Goal: Communication & Community: Answer question/provide support

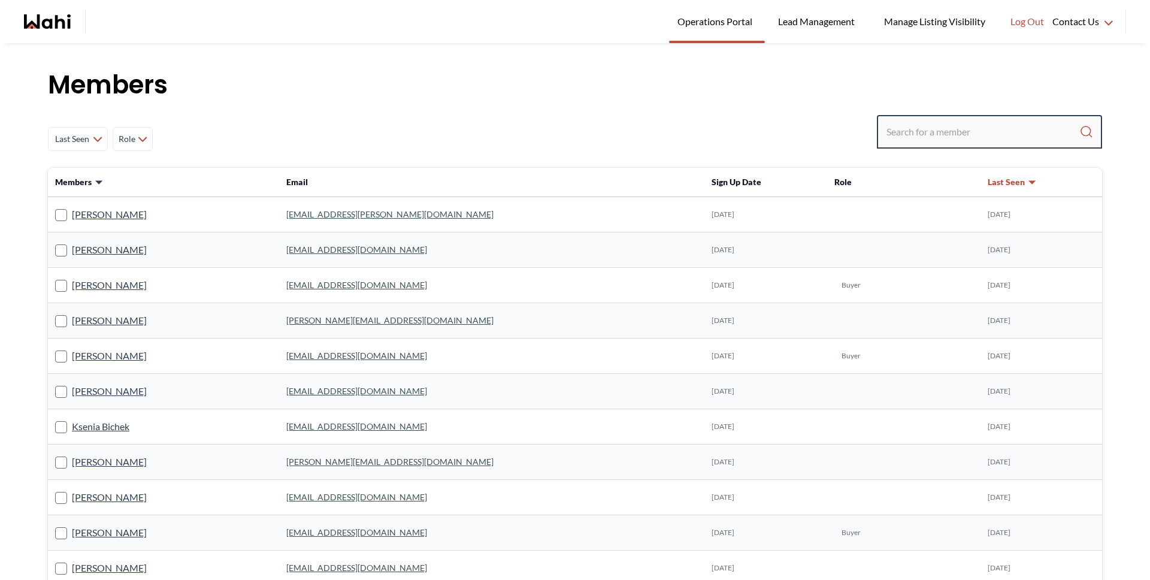
click at [997, 132] on input "Search input" at bounding box center [983, 132] width 193 height 22
type input "[PERSON_NAME]"
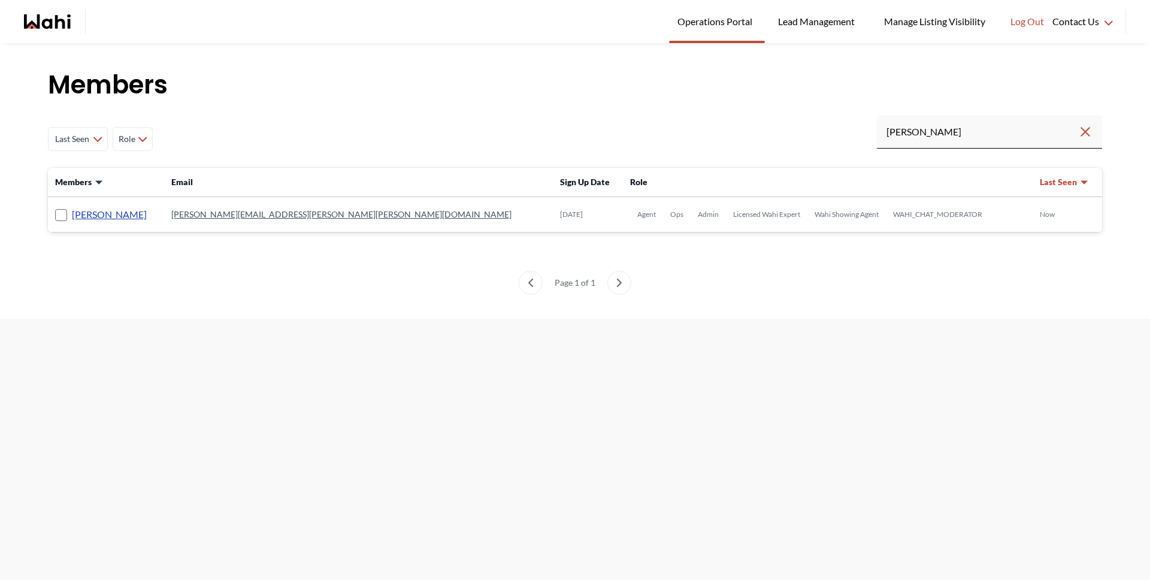
click at [109, 215] on link "[PERSON_NAME]" at bounding box center [109, 215] width 75 height 16
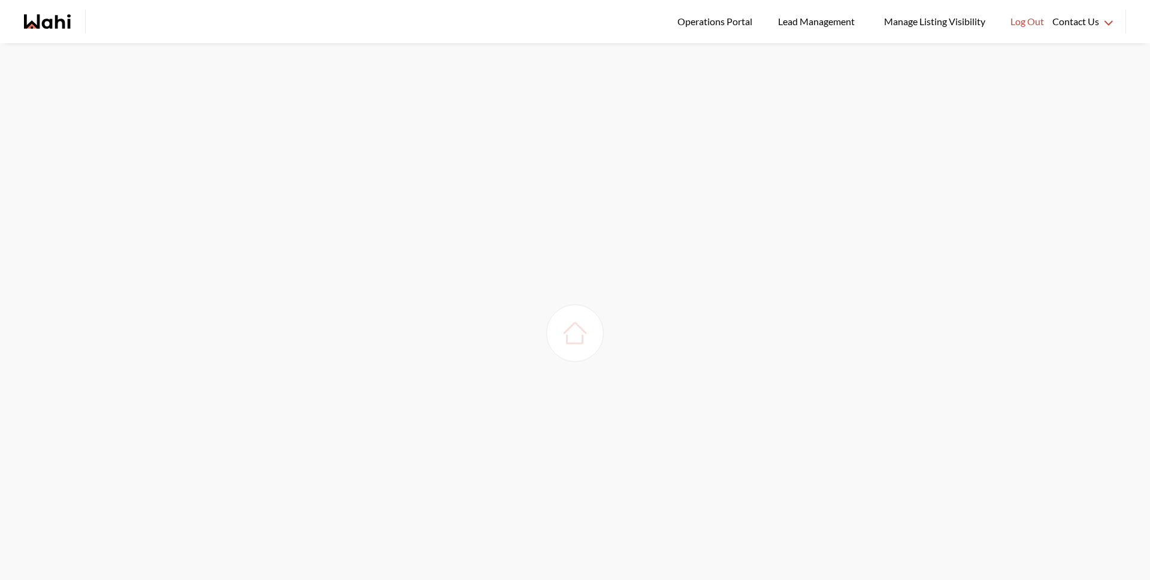
scroll to position [2, 0]
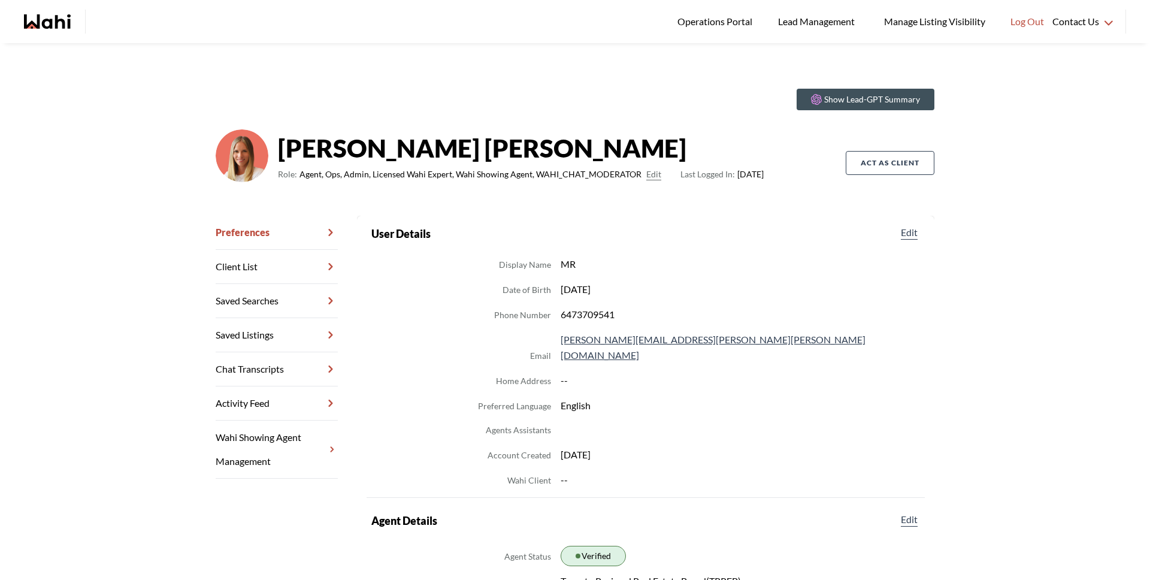
click at [257, 370] on link "Chat Transcripts" at bounding box center [277, 369] width 122 height 34
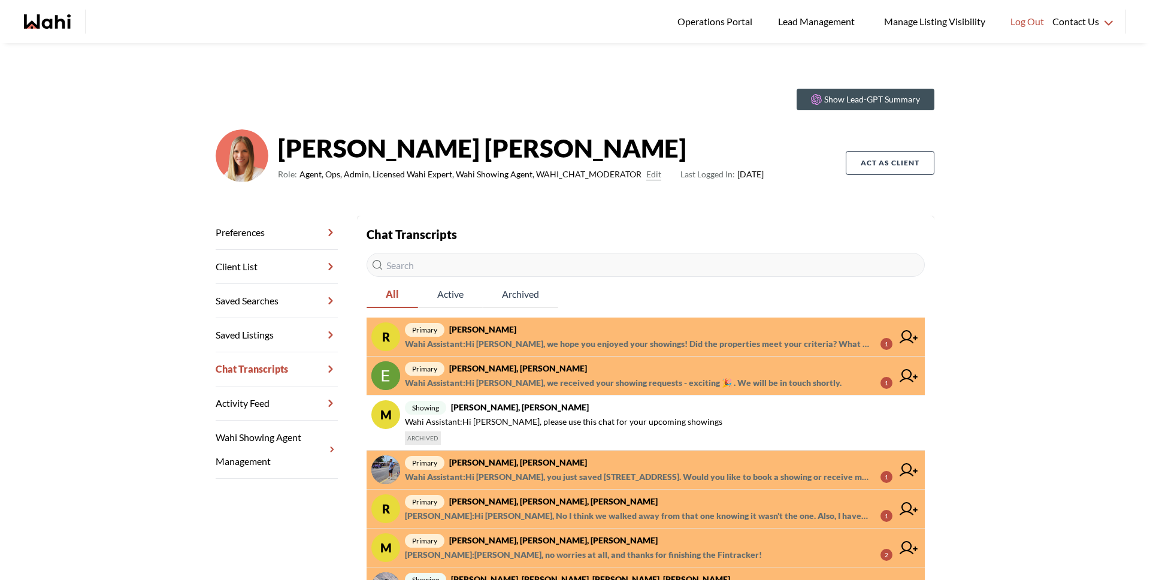
click at [602, 340] on span "Wahi Assistant : Hi [PERSON_NAME], we hope you enjoyed your showings! Did the p…" at bounding box center [638, 344] width 466 height 14
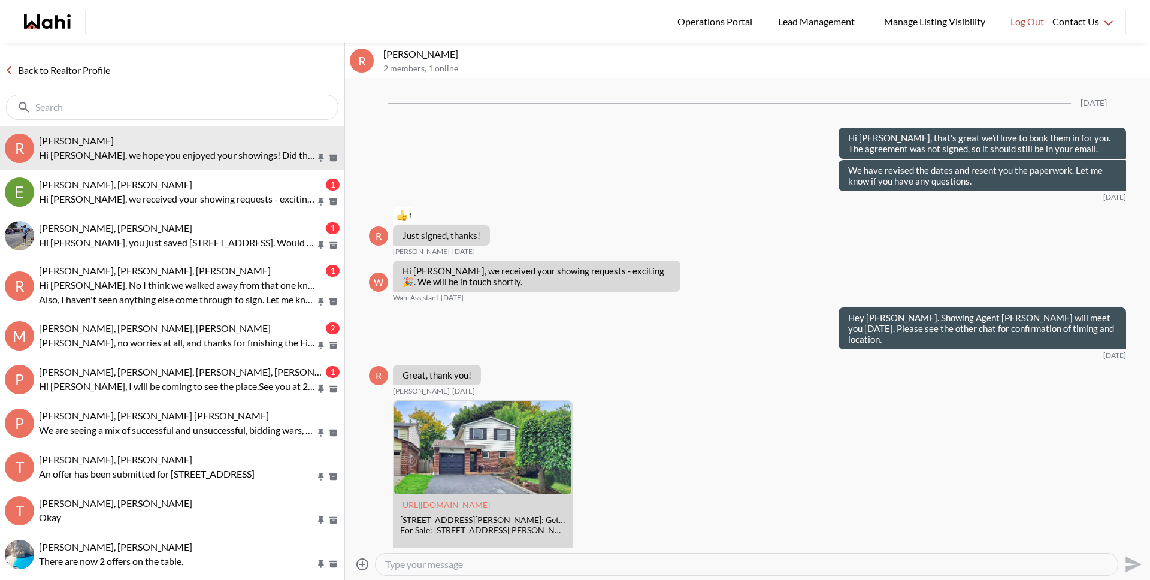
scroll to position [1239, 0]
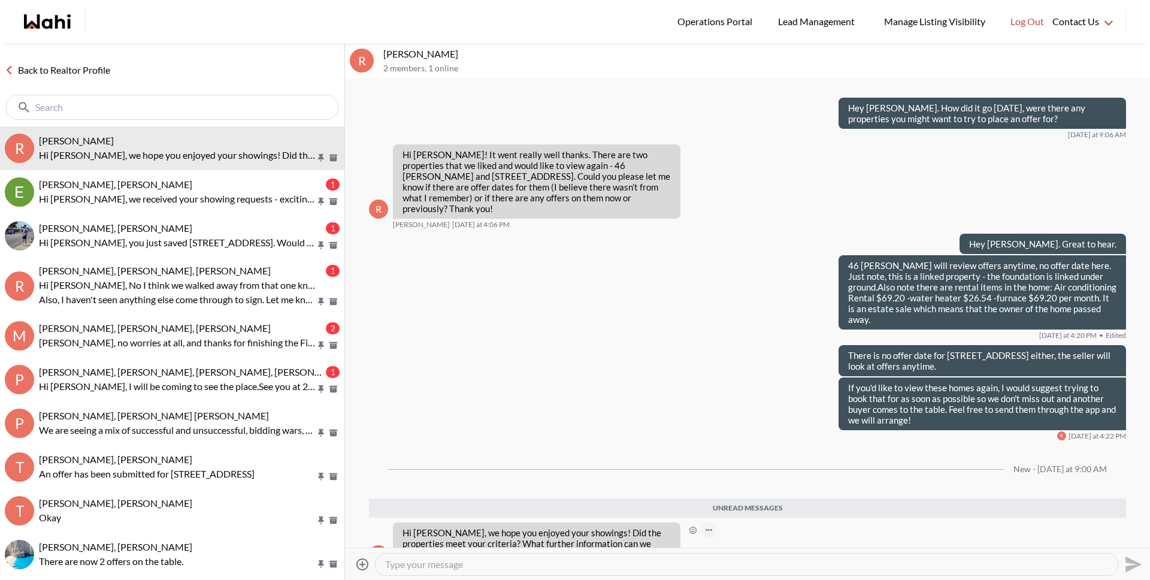
click at [708, 529] on icon "Open Message Actions Menu" at bounding box center [709, 530] width 7 height 2
click at [726, 487] on button "Delete" at bounding box center [749, 490] width 96 height 22
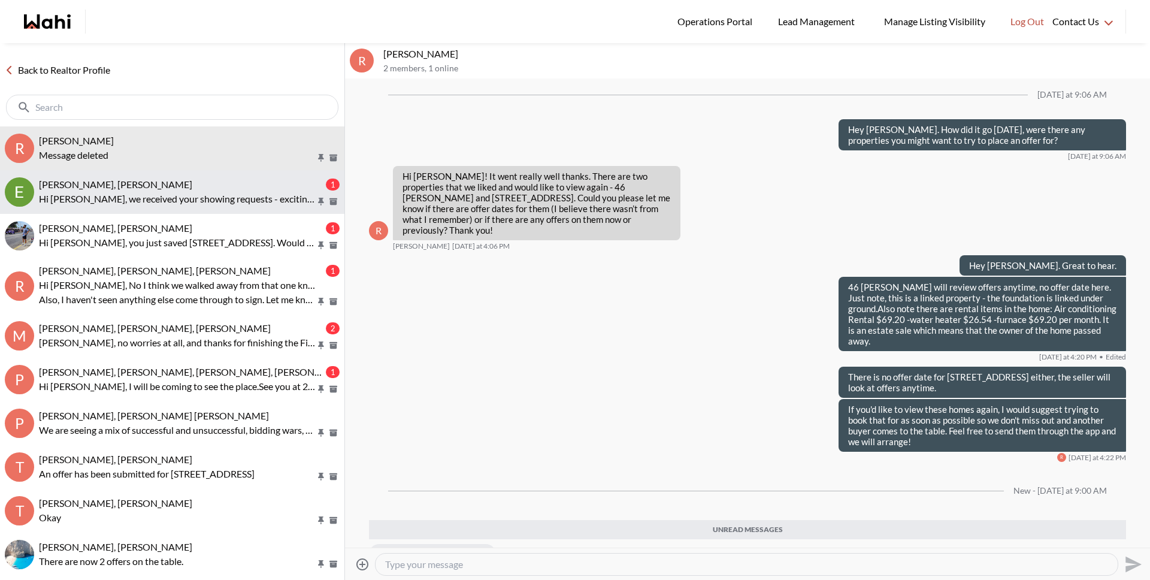
click at [173, 192] on p "Hi [PERSON_NAME], we received your showing requests - exciting 🎉 . We will be i…" at bounding box center [177, 199] width 277 height 14
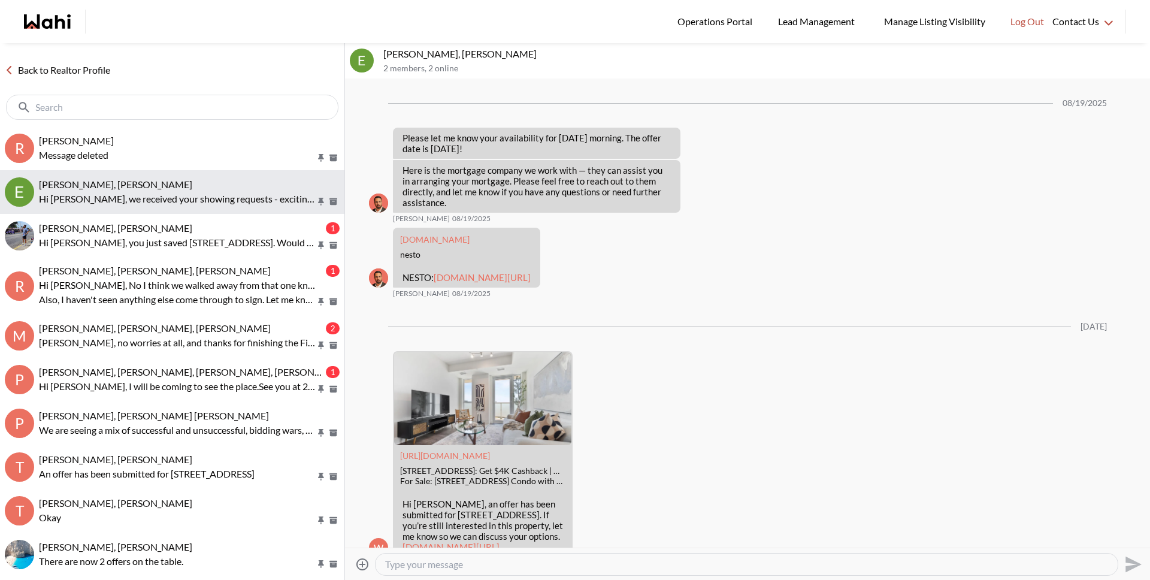
scroll to position [1457, 0]
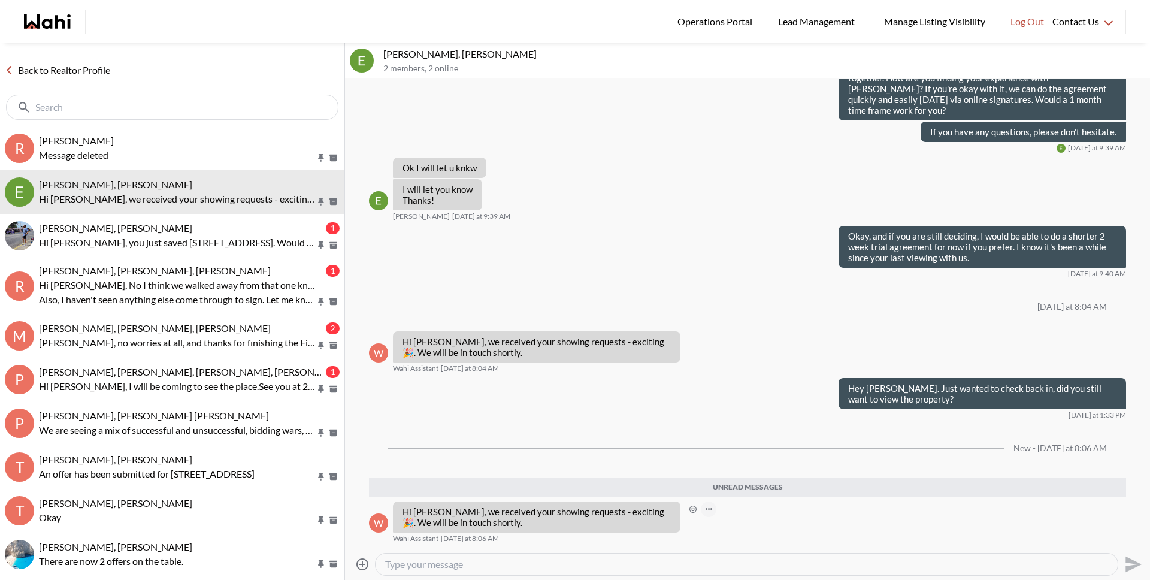
click at [711, 510] on icon "Open Message Actions Menu" at bounding box center [709, 509] width 7 height 2
click at [730, 487] on button "Delete" at bounding box center [749, 491] width 96 height 22
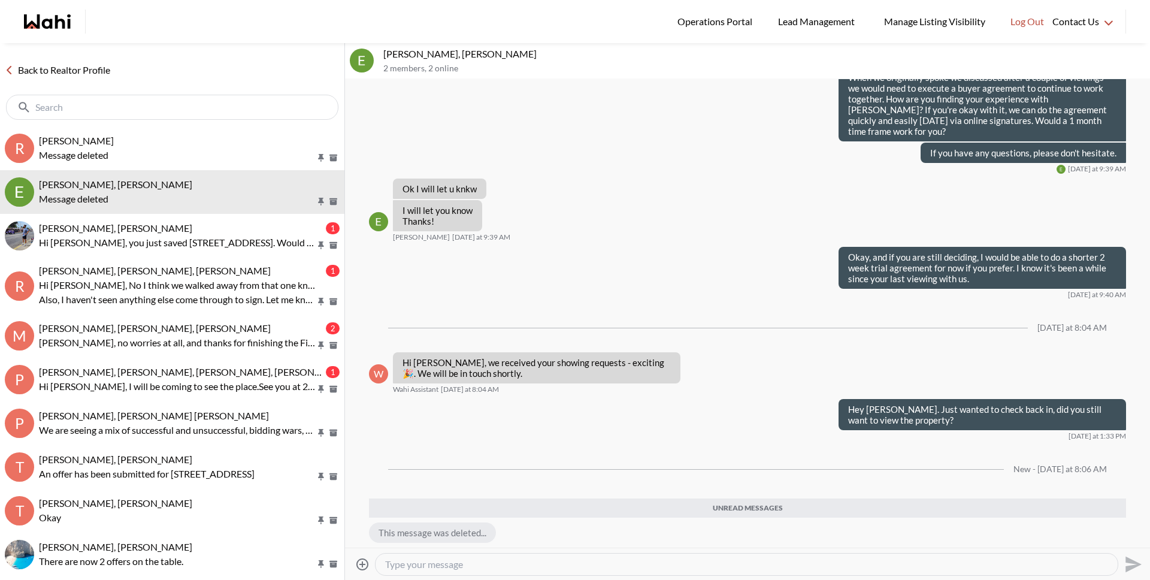
scroll to position [1436, 0]
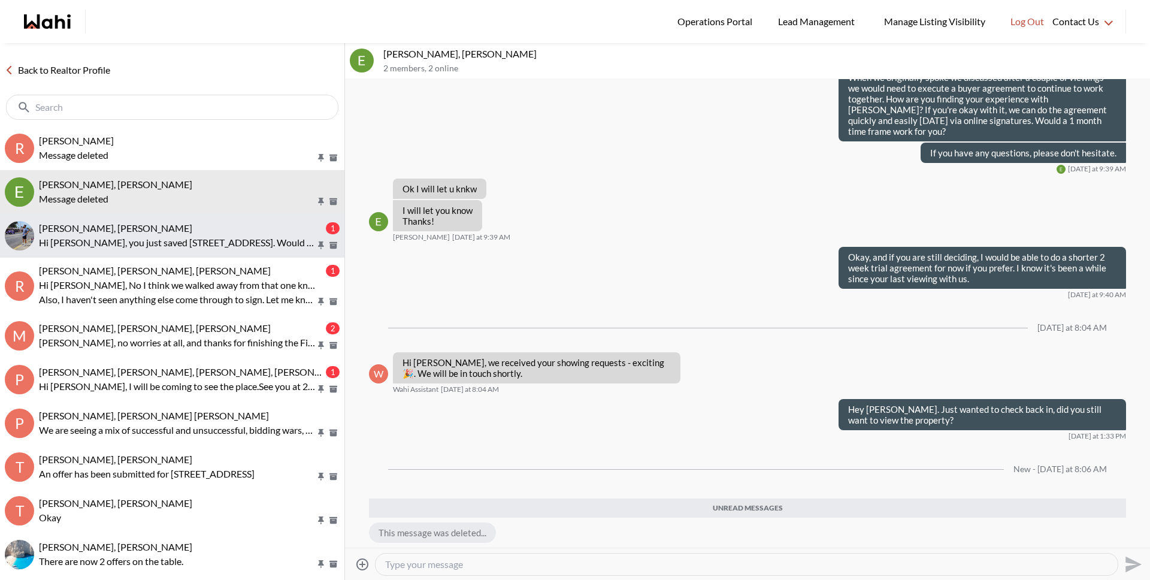
click at [220, 241] on p "Hi Omar, you just saved 302 College Ave W #181, Guelph. Would you like to book …" at bounding box center [177, 242] width 277 height 14
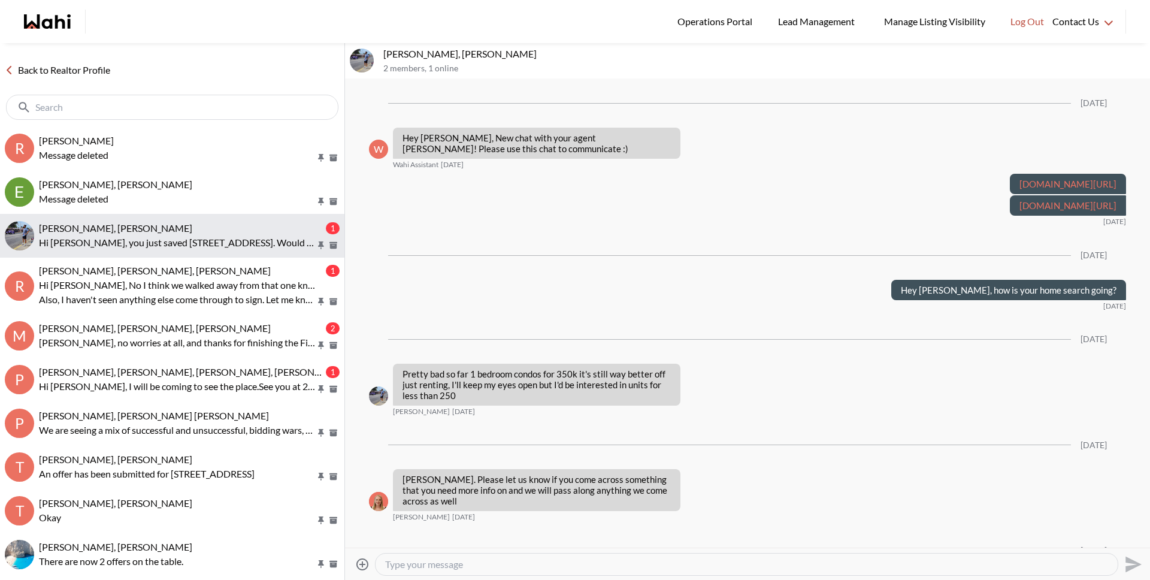
scroll to position [803, 0]
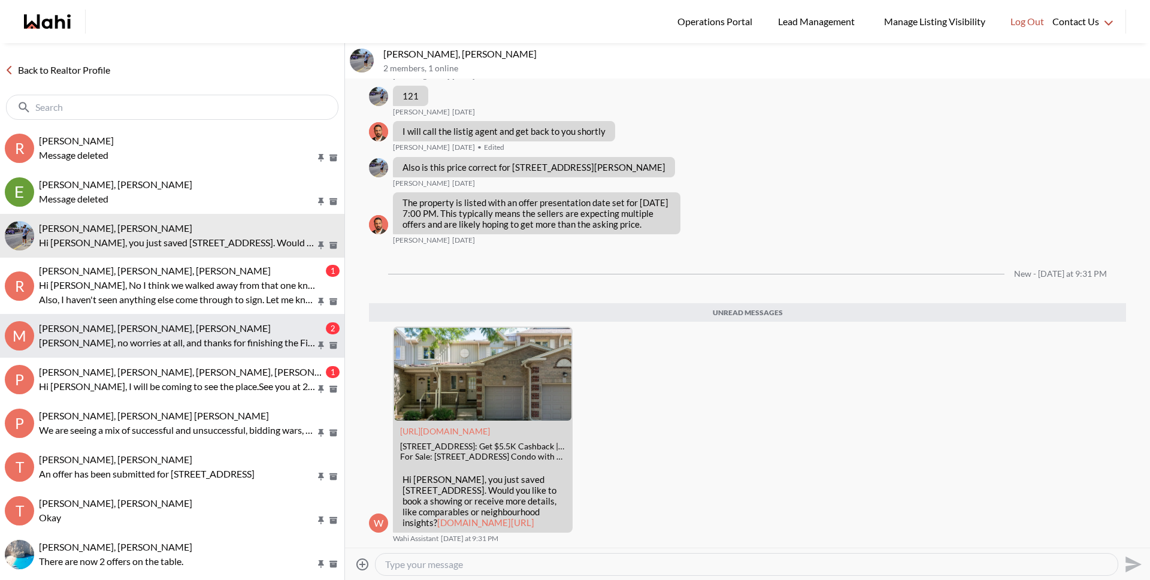
click at [195, 330] on div "Michael Man, Maria Odejar, Michelle" at bounding box center [181, 328] width 285 height 12
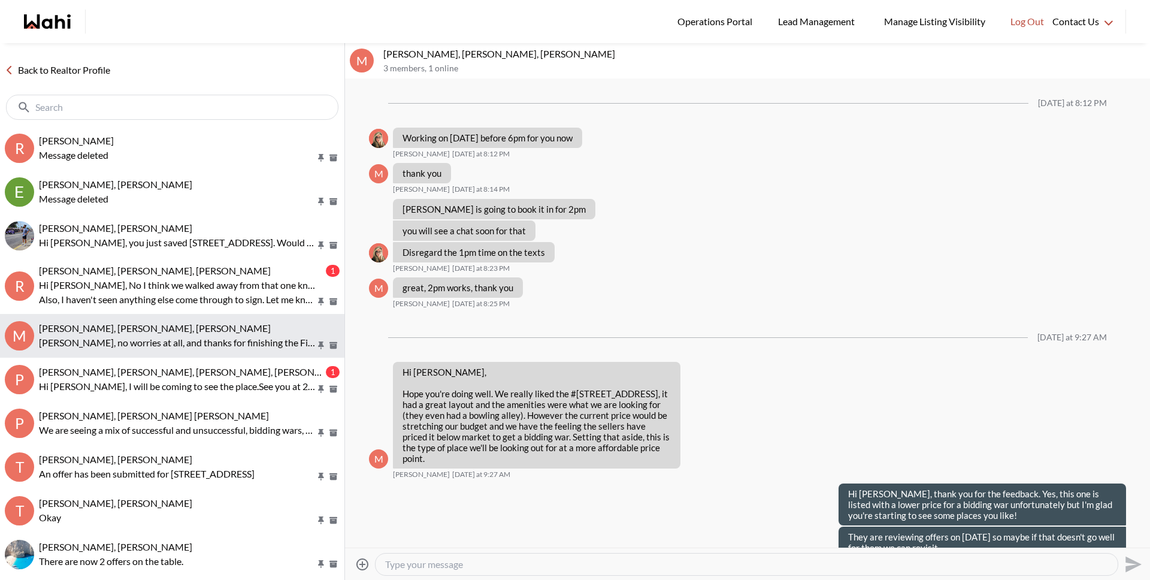
scroll to position [1277, 0]
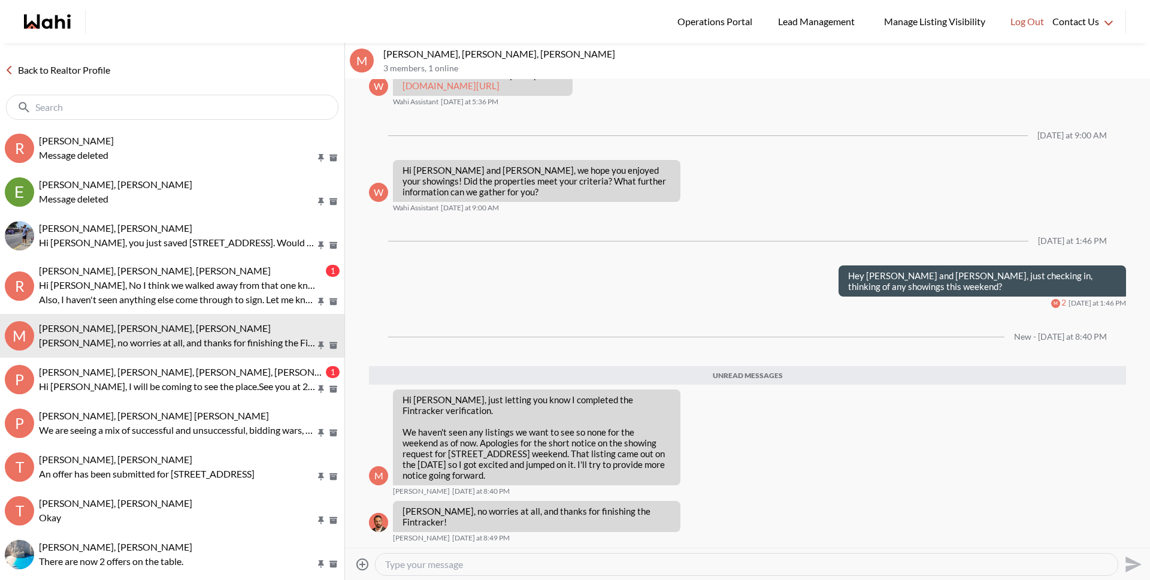
click at [540, 563] on textarea "Type your message" at bounding box center [746, 564] width 723 height 12
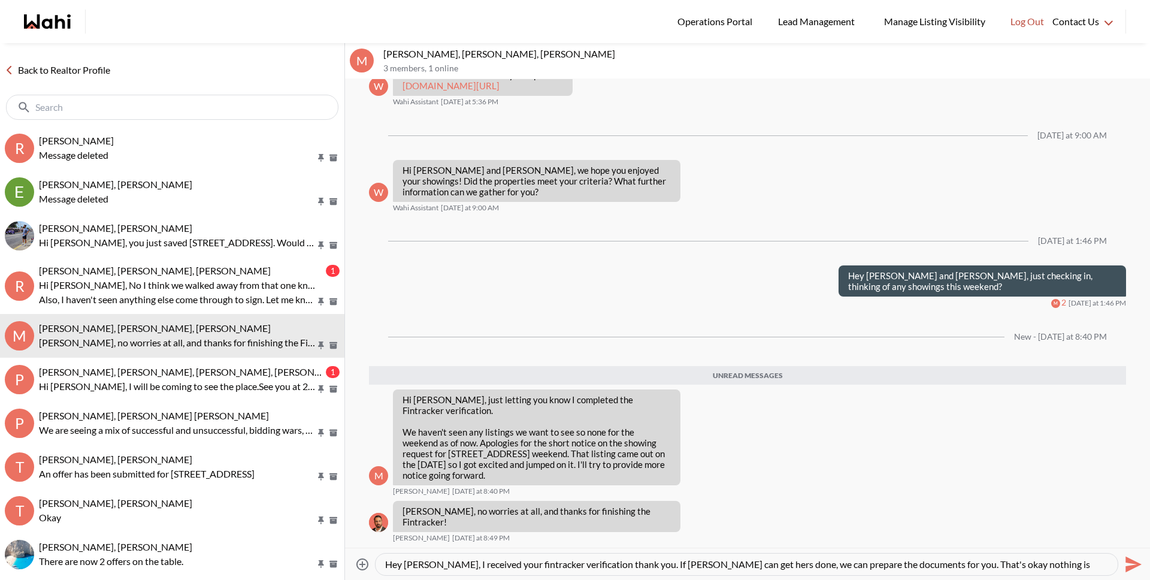
paste textarea "e"
type textarea "Hey Michael, I received your fintracker verification thank you. If Maria can ge…"
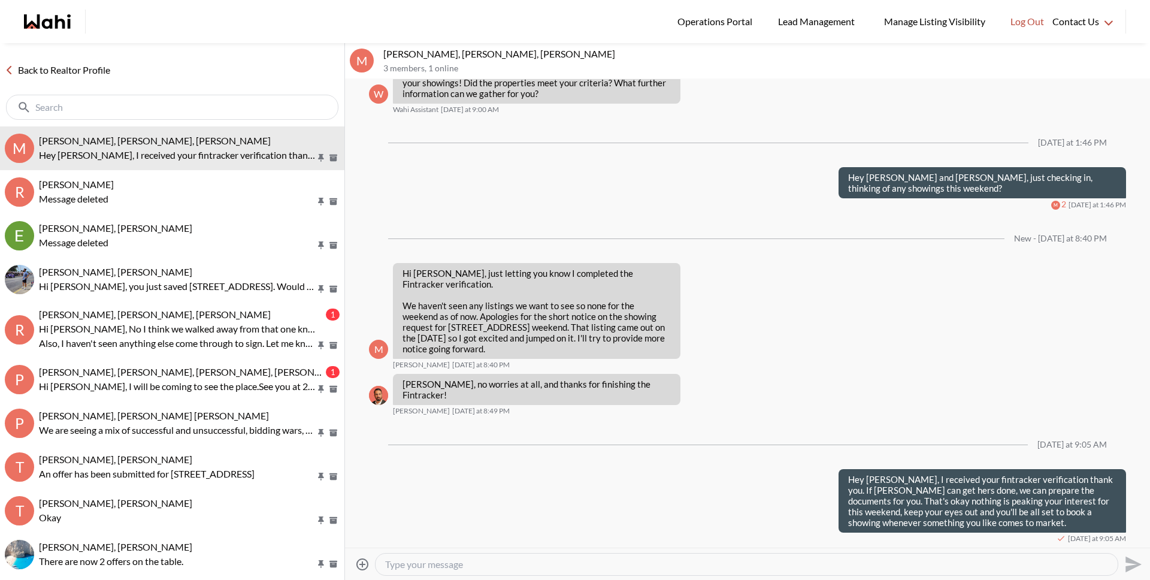
scroll to position [1376, 0]
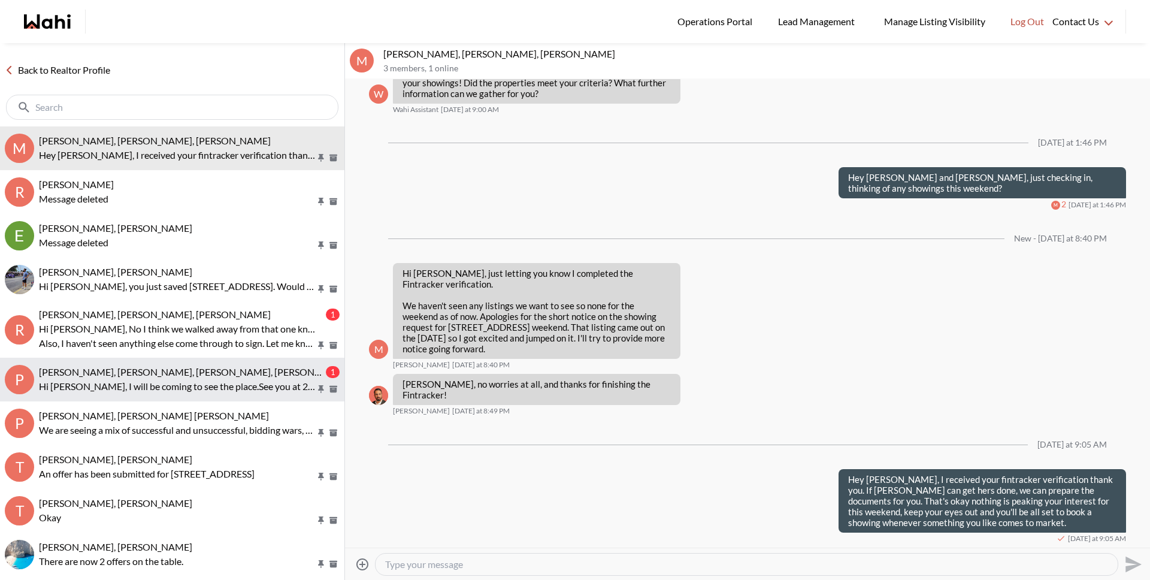
click at [189, 384] on p "Hi Julia, I will be coming to see the place.See you at 2.30 tomorrow" at bounding box center [177, 386] width 277 height 14
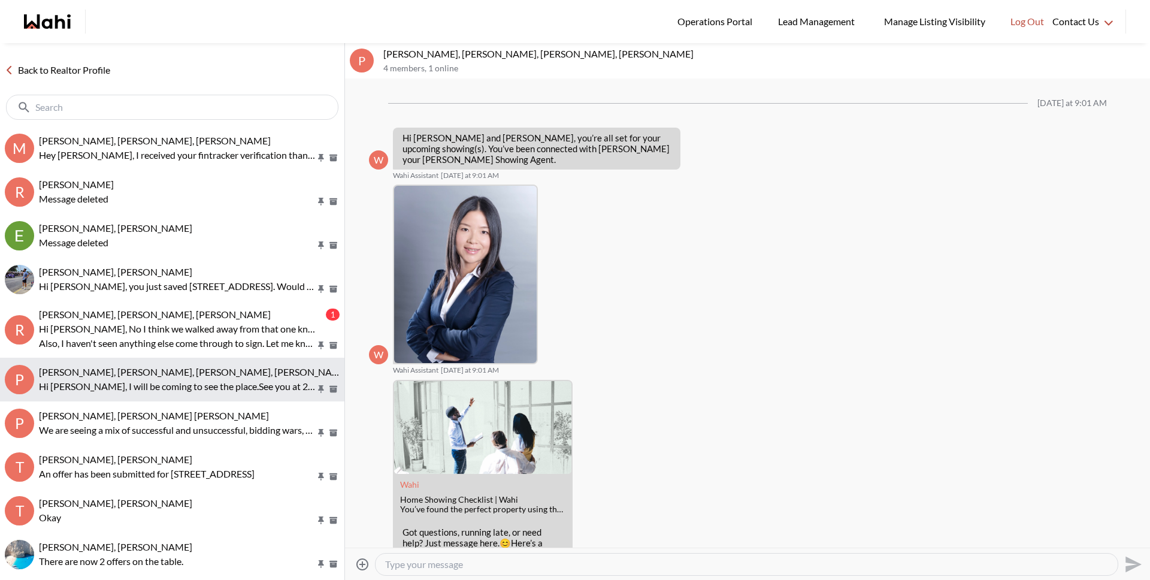
scroll to position [362, 0]
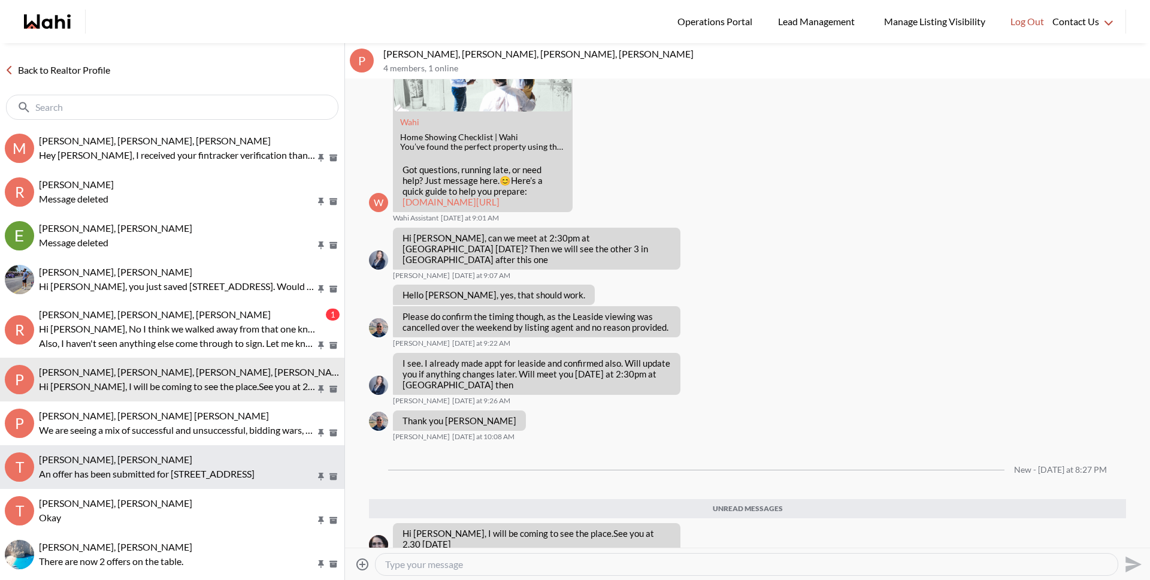
click at [194, 463] on div "Tanya Fita, Michelle" at bounding box center [189, 460] width 301 height 12
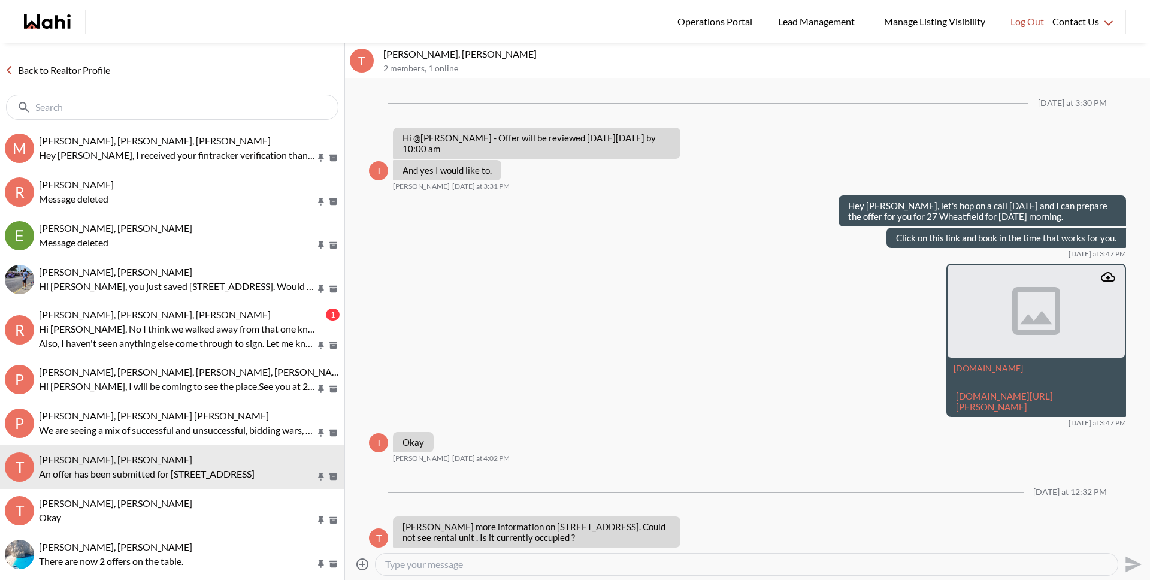
scroll to position [992, 0]
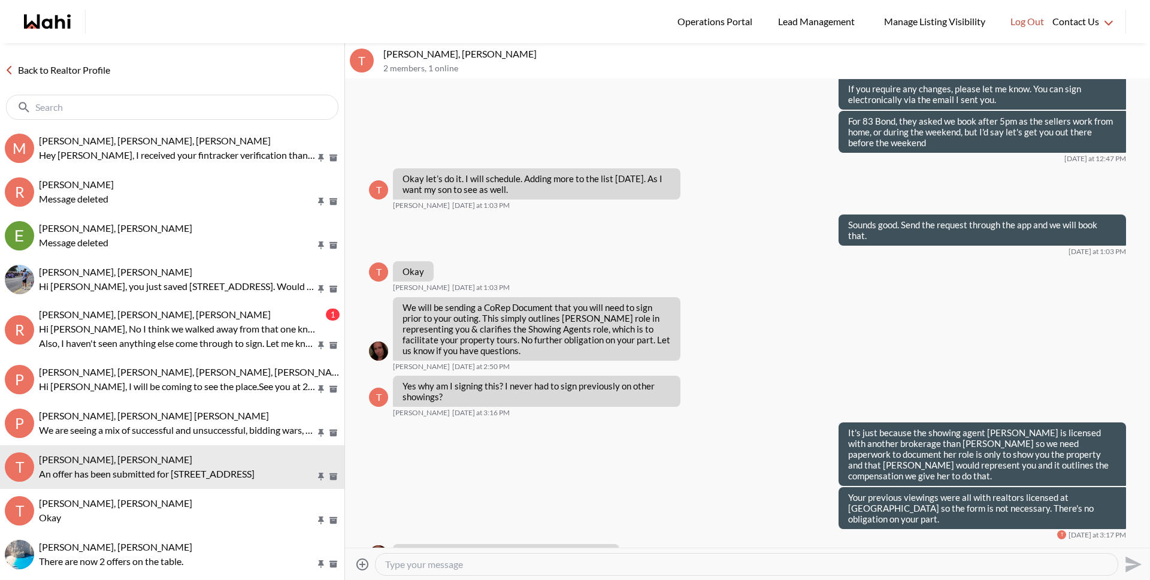
click at [409, 563] on textarea "Type your message" at bounding box center [746, 564] width 723 height 12
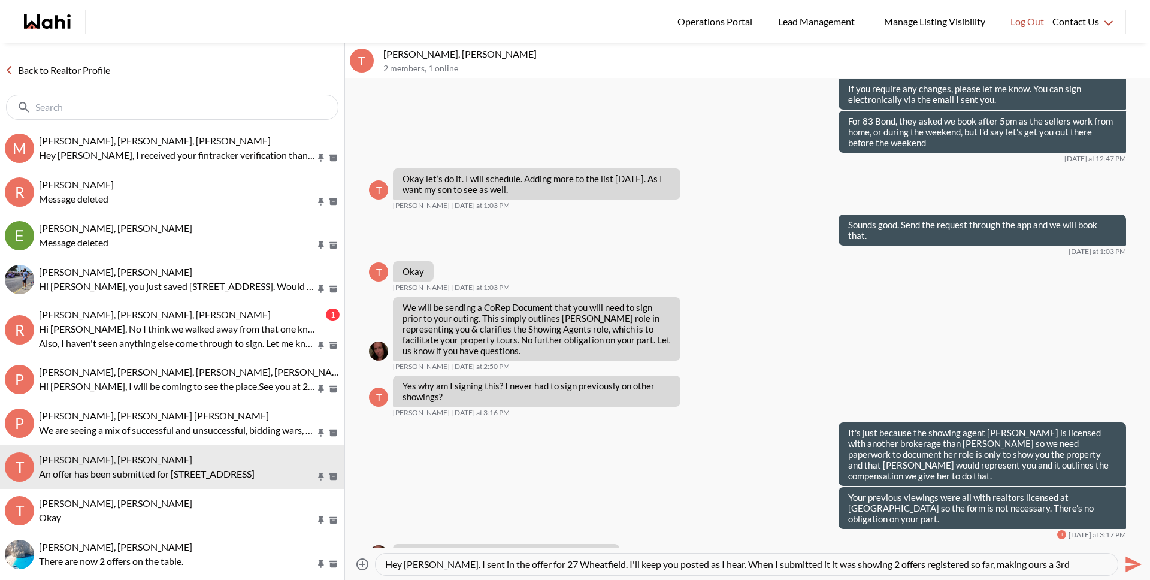
type textarea "Hey Tanya. I sent in the offer for 27 Wheatfield. I'll keep you posted as I hea…"
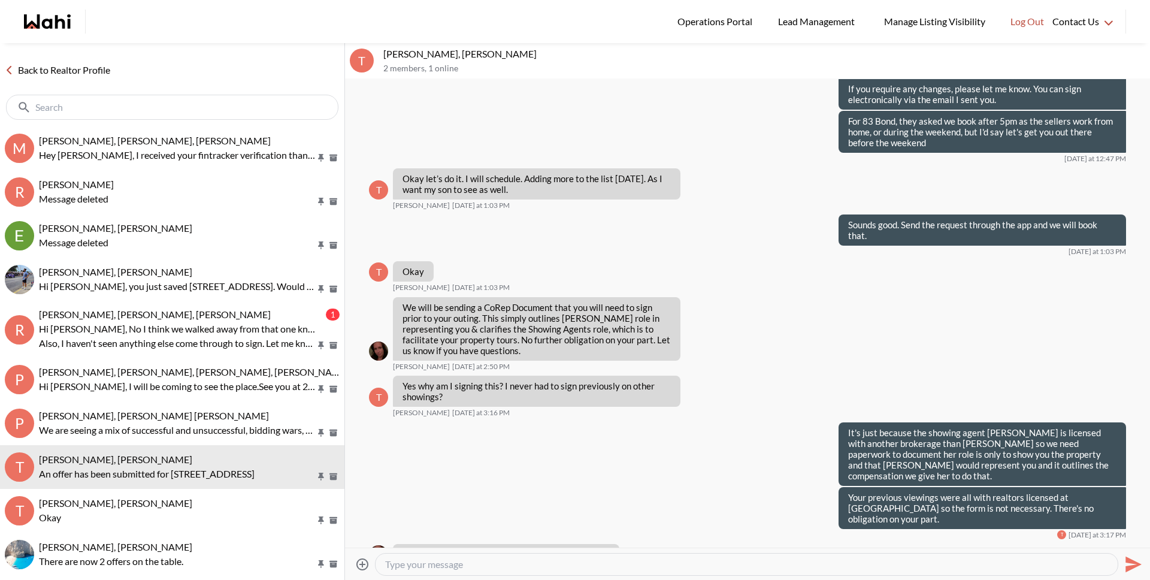
scroll to position [1098, 0]
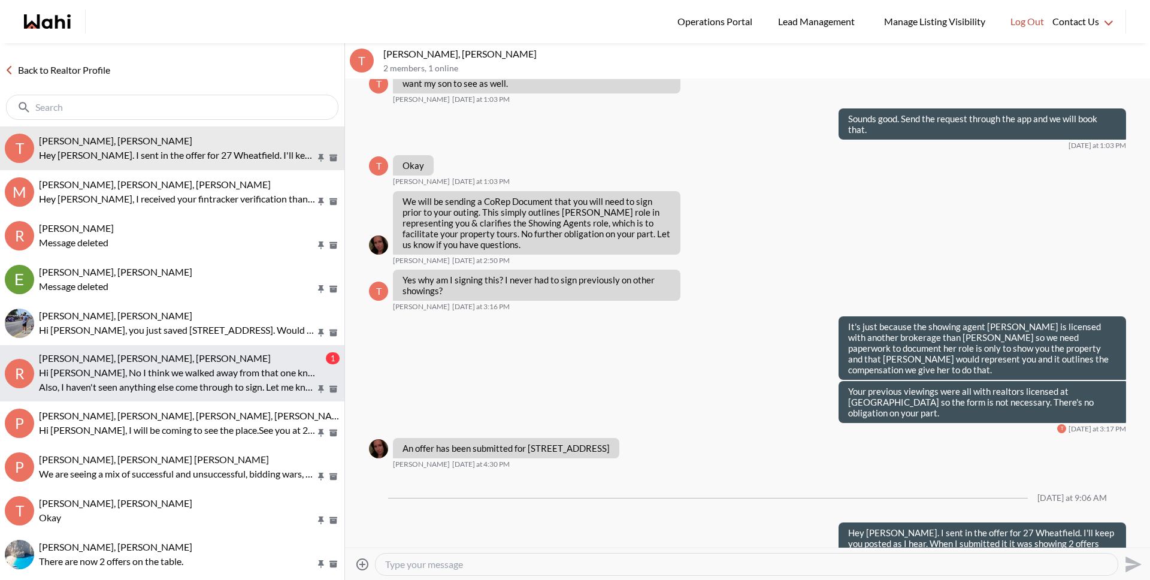
click at [140, 376] on p "Hi Michelle, No I think we walked away from that one knowing it wasn't the one." at bounding box center [177, 372] width 277 height 14
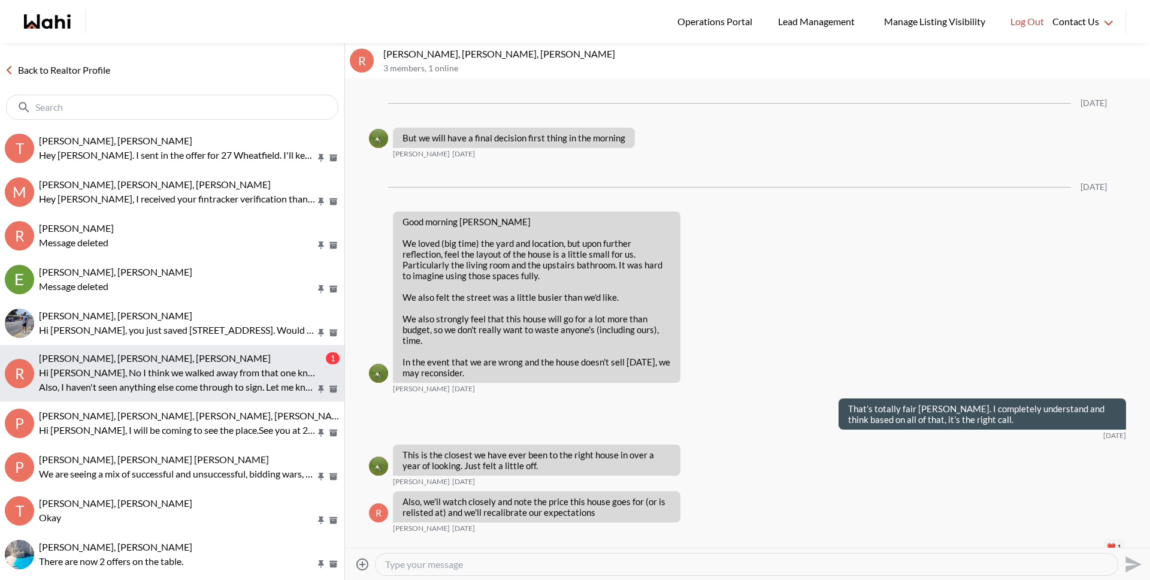
scroll to position [1918, 0]
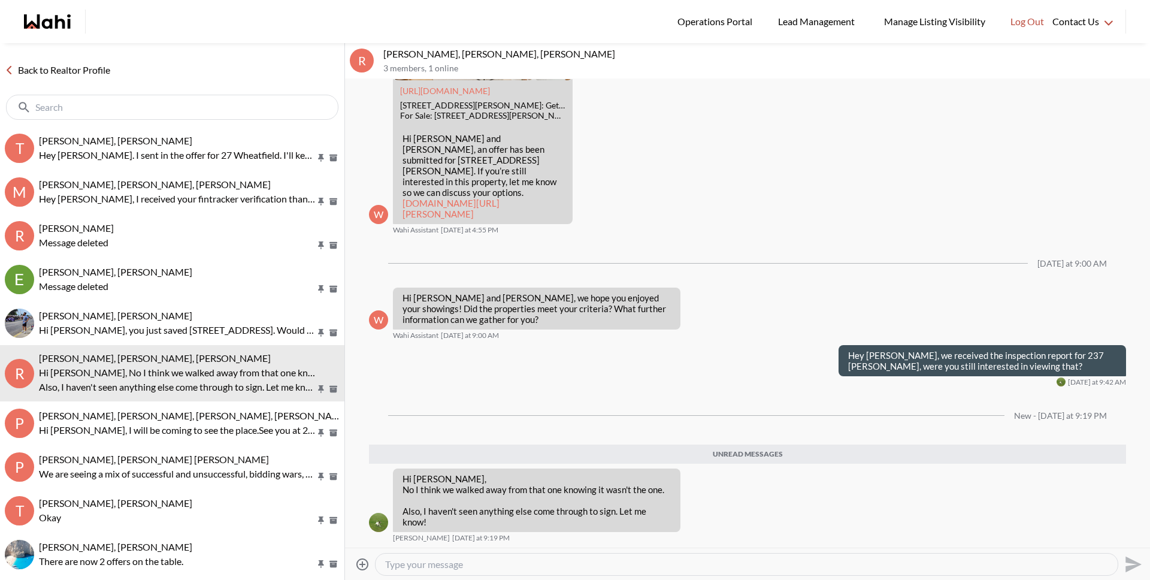
click at [485, 561] on textarea "Type your message" at bounding box center [746, 564] width 723 height 12
click at [475, 570] on textarea "Type your message" at bounding box center [746, 564] width 723 height 12
type textarea "Hey Amber, okay no problem."
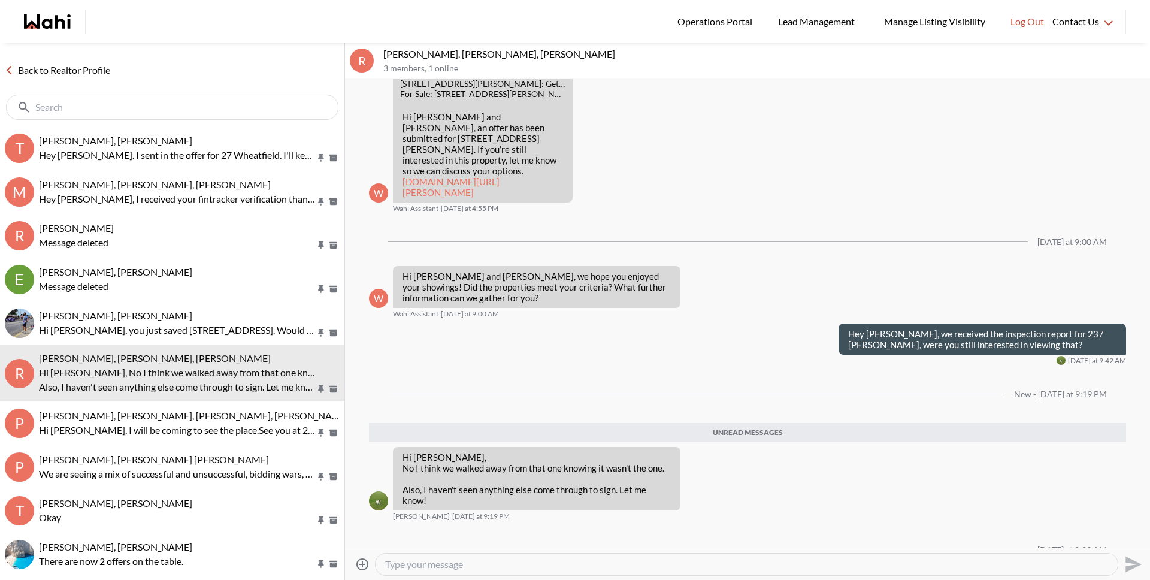
scroll to position [1974, 0]
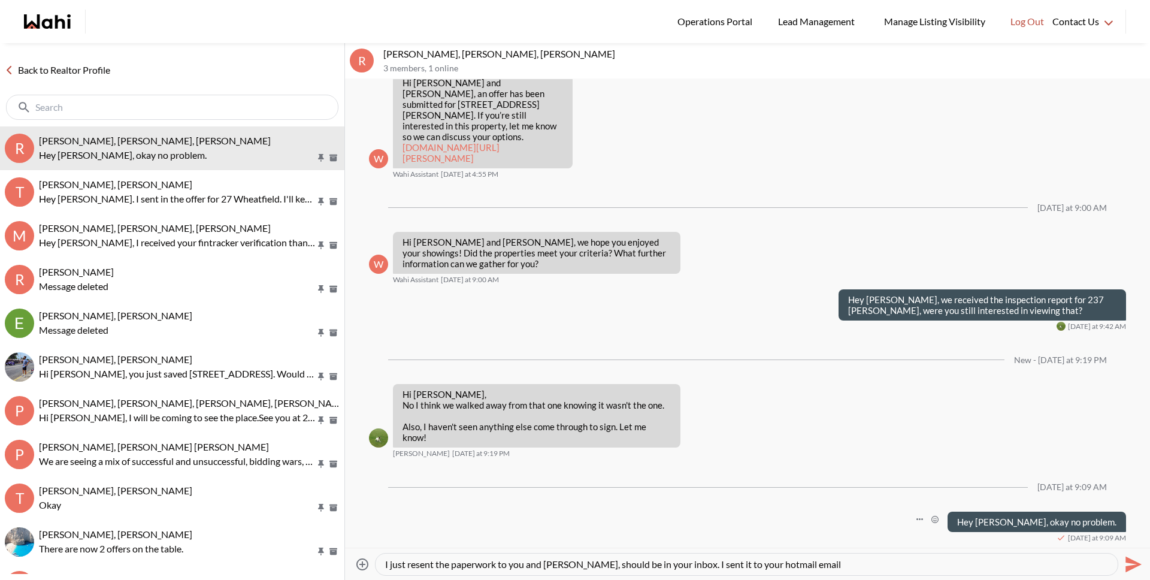
type textarea "I just resent the paperwork to you and Rory, should be in your inbox. I sent it…"
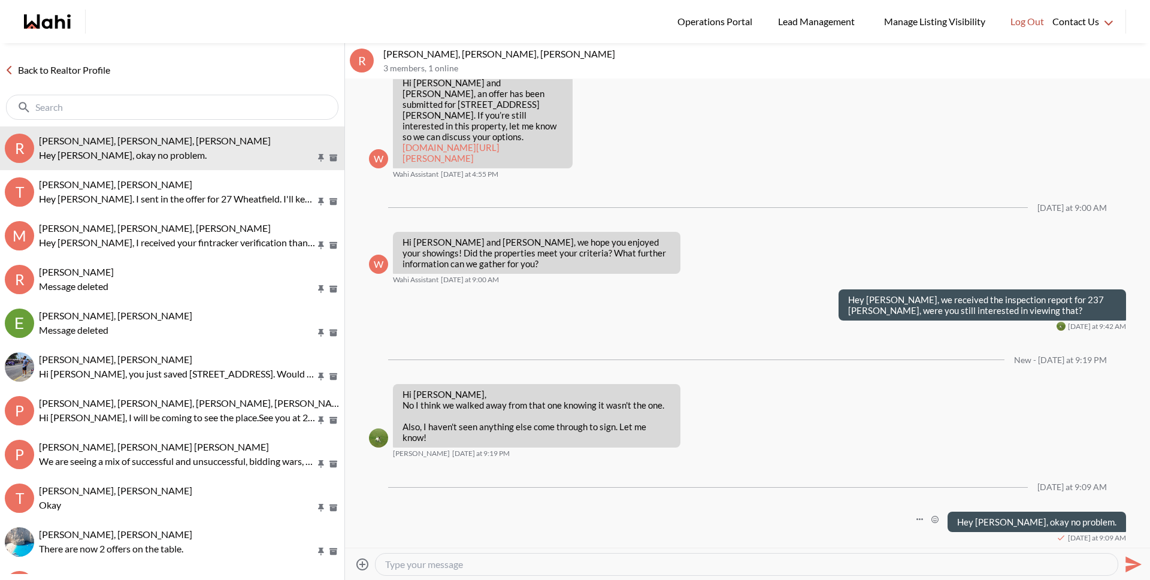
scroll to position [2007, 0]
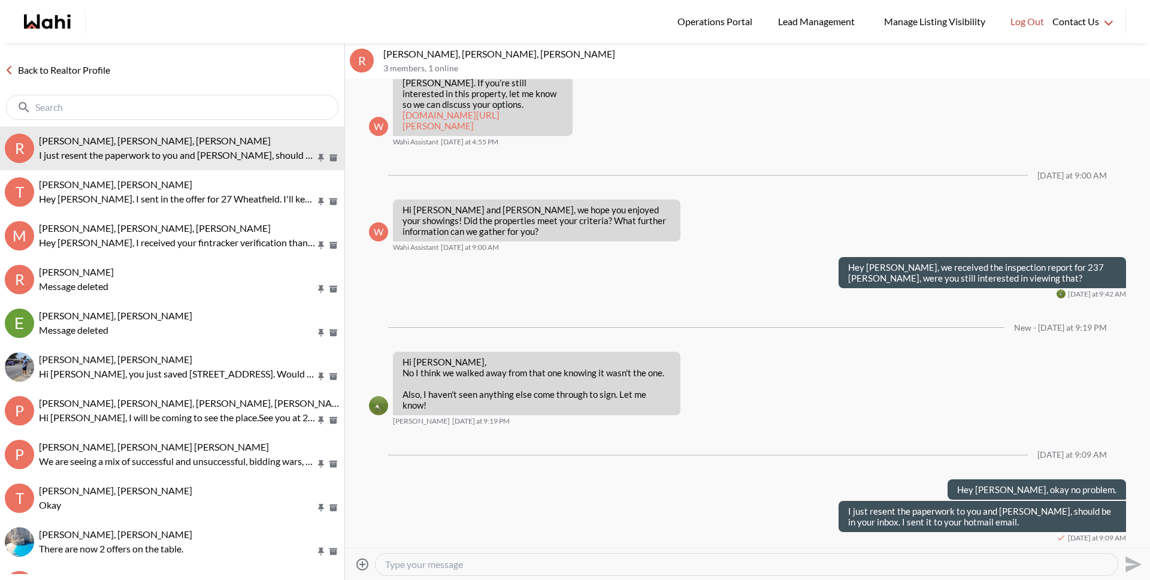
click at [78, 72] on link "Back to Realtor Profile" at bounding box center [57, 70] width 115 height 16
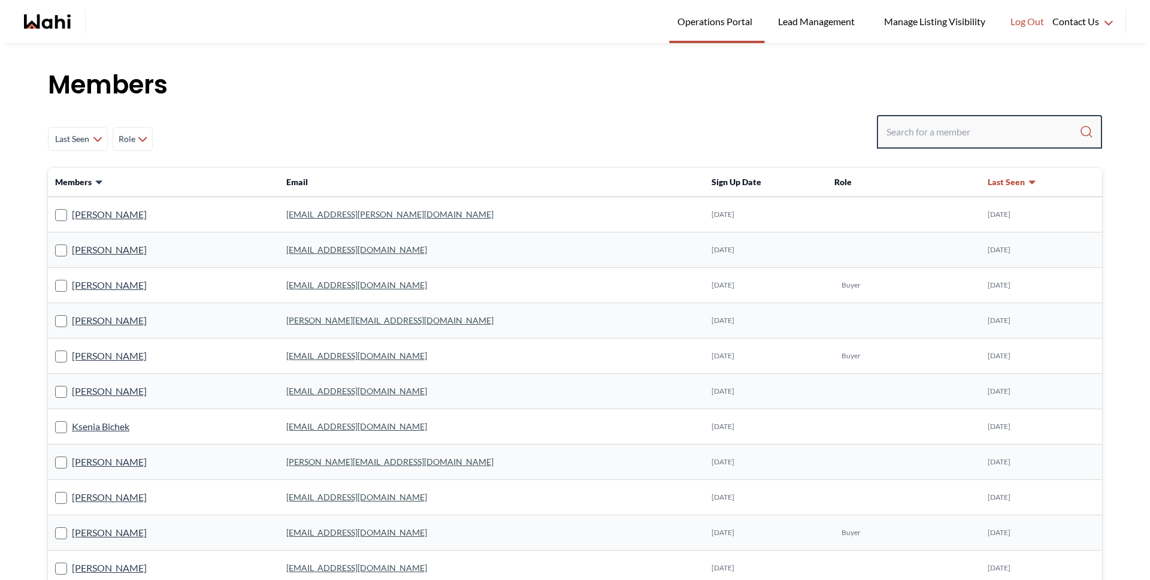
click at [935, 132] on input "Search input" at bounding box center [983, 132] width 193 height 22
type input "barbara"
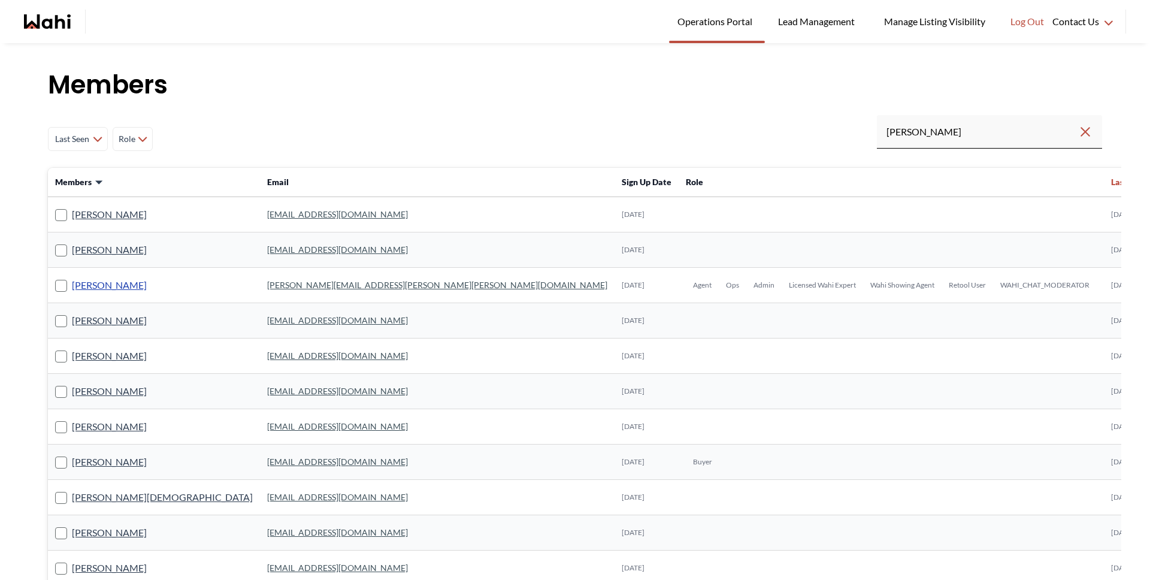
click at [90, 291] on link "[PERSON_NAME]" at bounding box center [109, 285] width 75 height 16
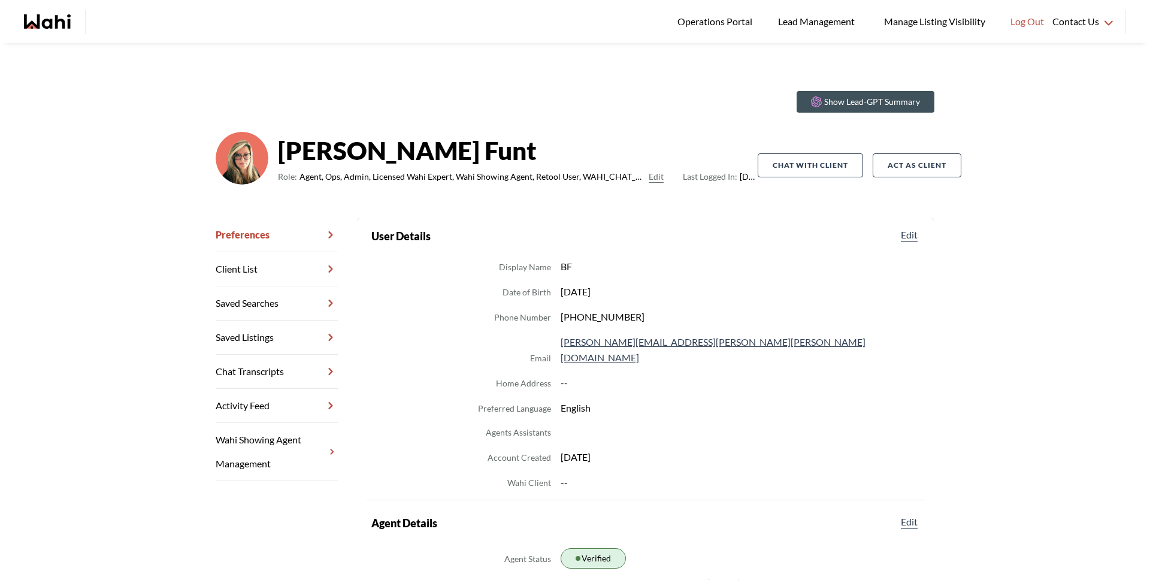
click at [250, 367] on link "Chat Transcripts" at bounding box center [277, 372] width 122 height 34
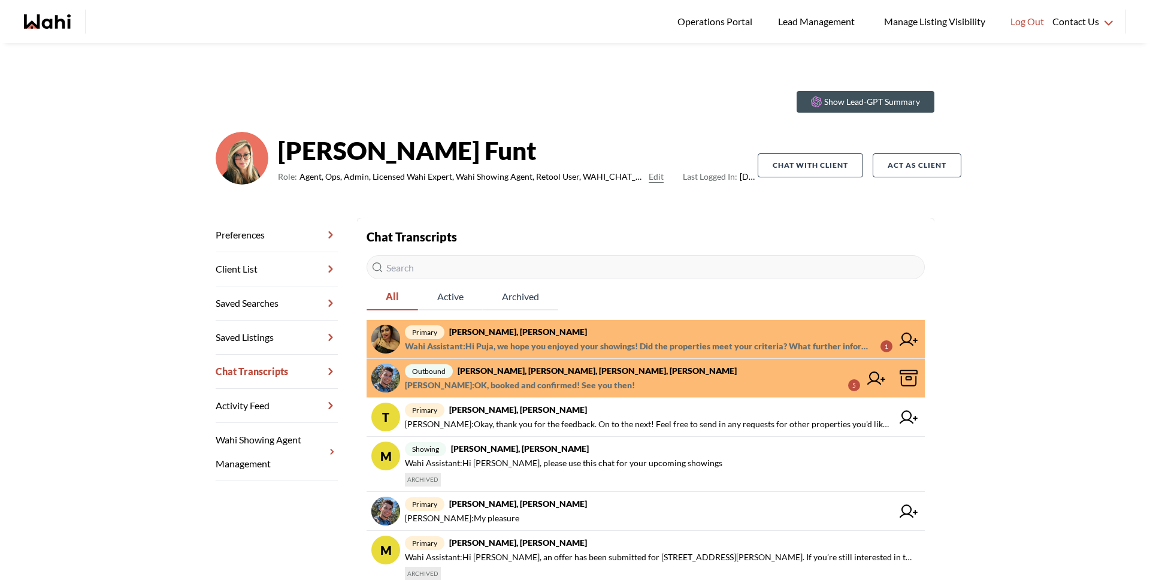
click at [638, 349] on span "Wahi Assistant : Hi Puja, we hope you enjoyed your showings! Did the properties…" at bounding box center [638, 346] width 466 height 14
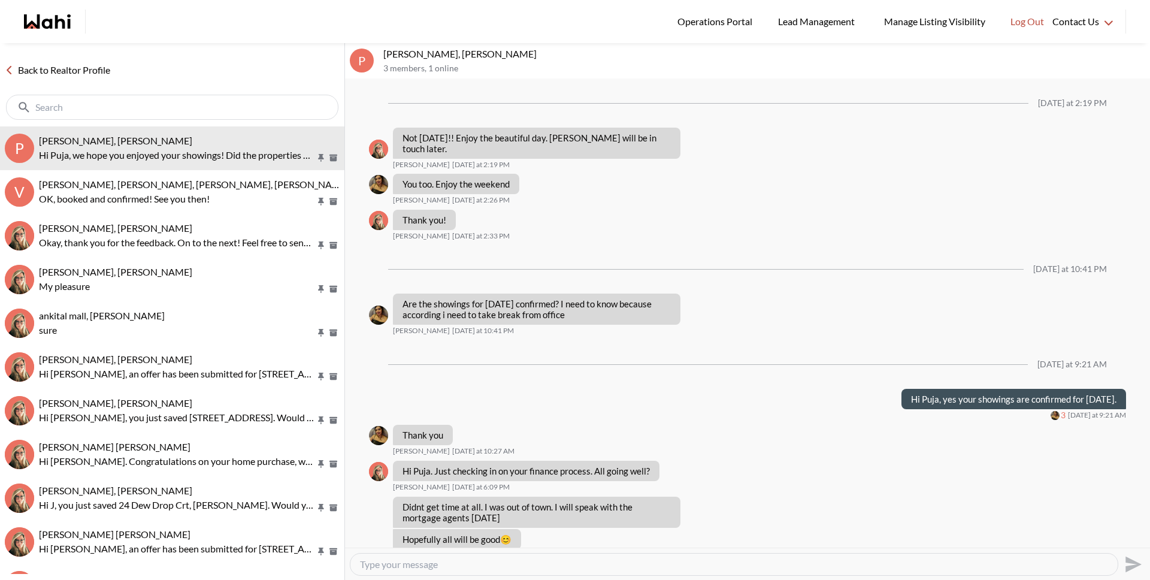
scroll to position [802, 0]
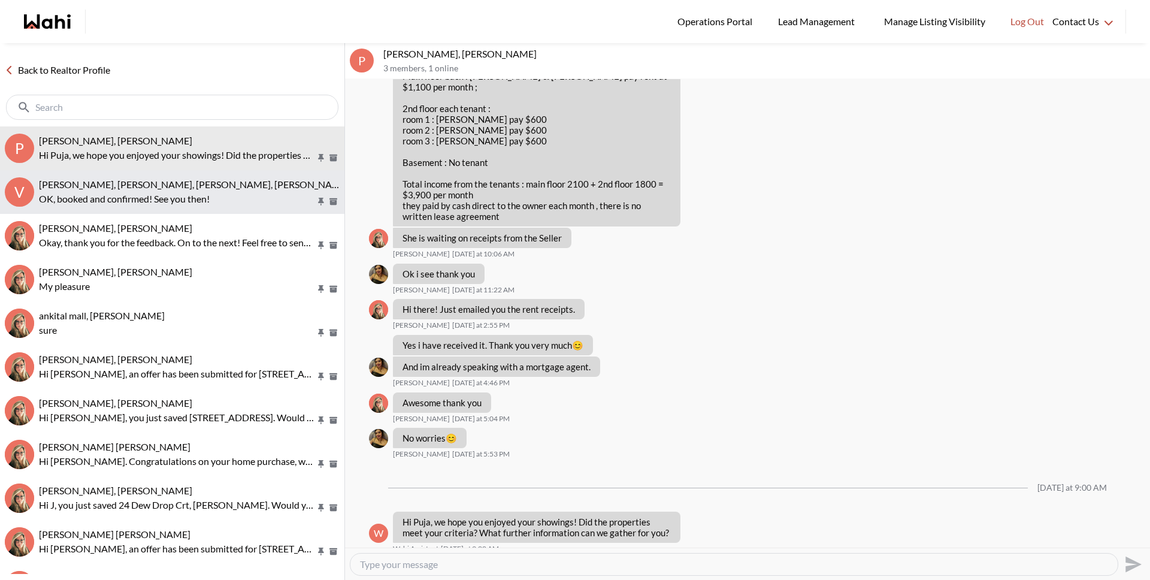
click at [225, 202] on p "OK, booked and confirmed! See you then!" at bounding box center [177, 199] width 277 height 14
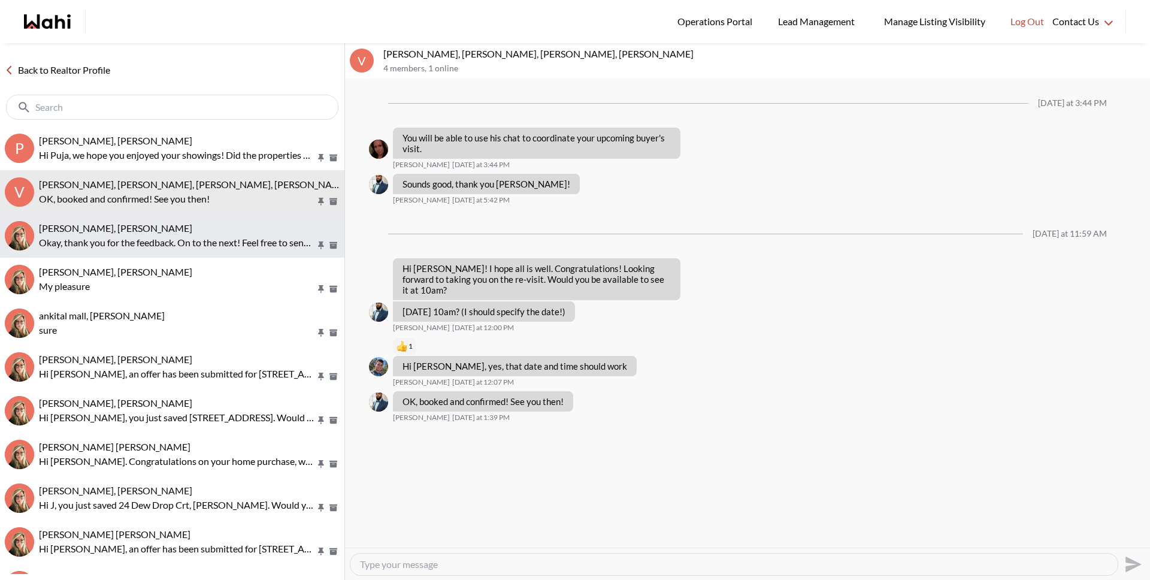
click at [220, 241] on p "Okay, thank you for the feedback. On to the next! Feel free to send in any requ…" at bounding box center [177, 242] width 277 height 14
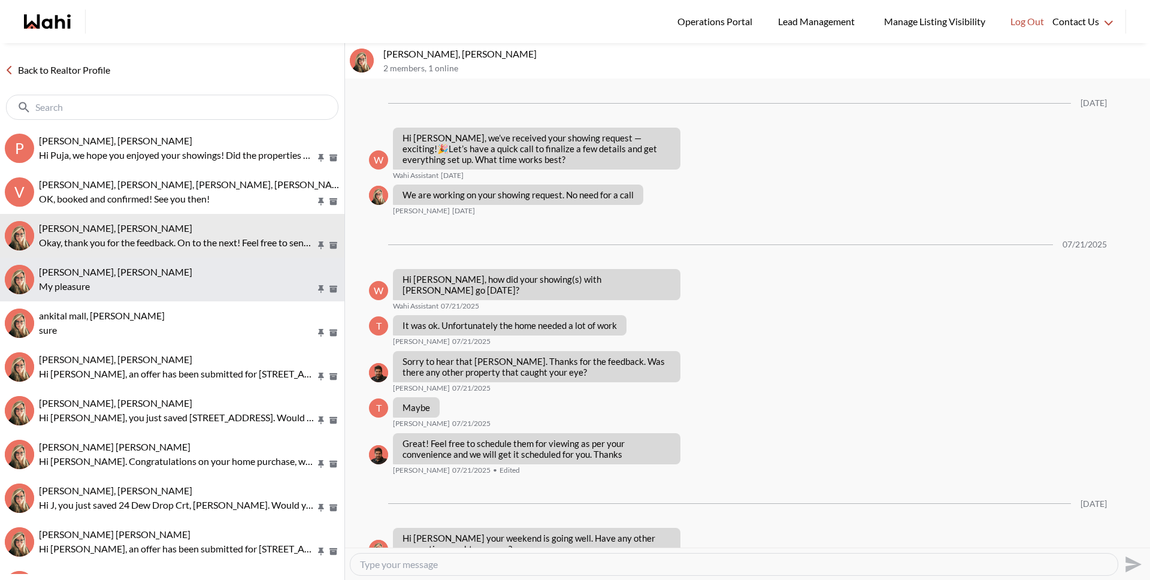
scroll to position [1034, 0]
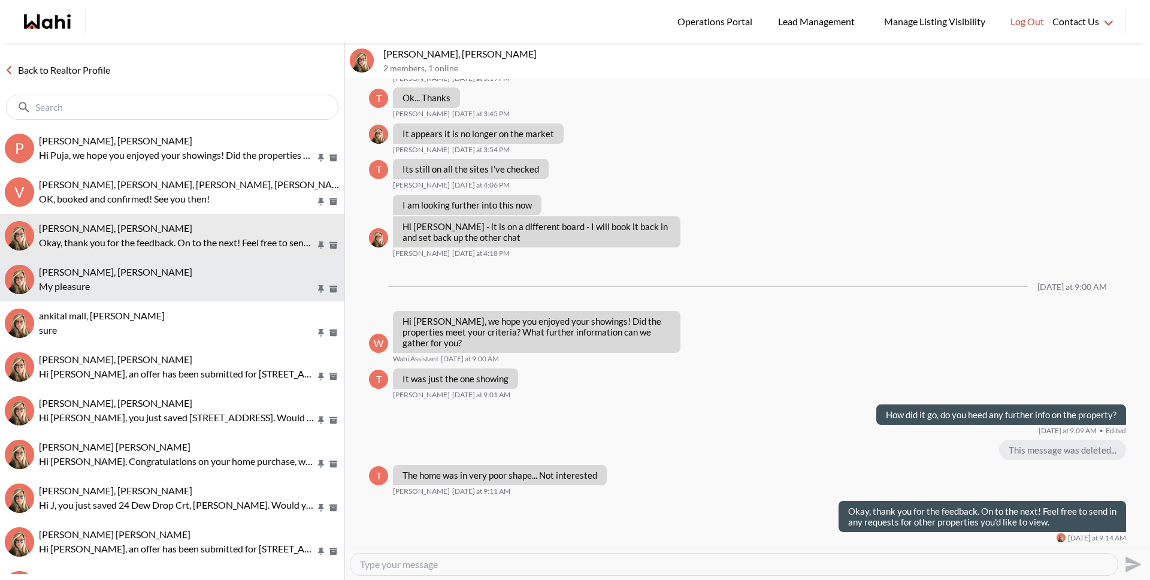
click at [219, 280] on p "My pleasure" at bounding box center [177, 286] width 277 height 14
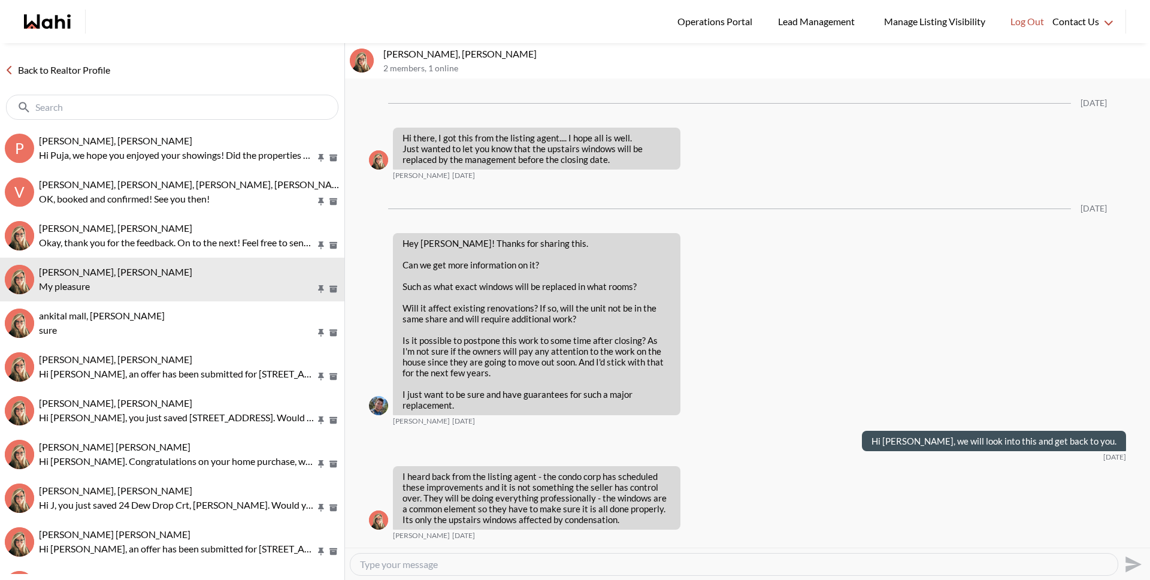
scroll to position [1198, 0]
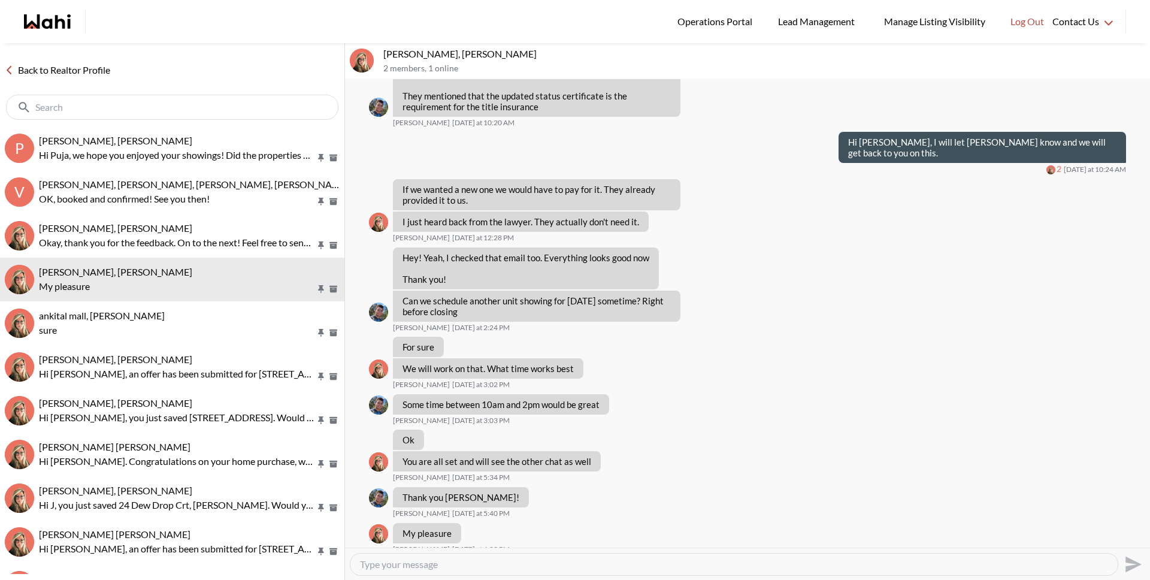
click at [100, 72] on link "Back to Realtor Profile" at bounding box center [57, 70] width 115 height 16
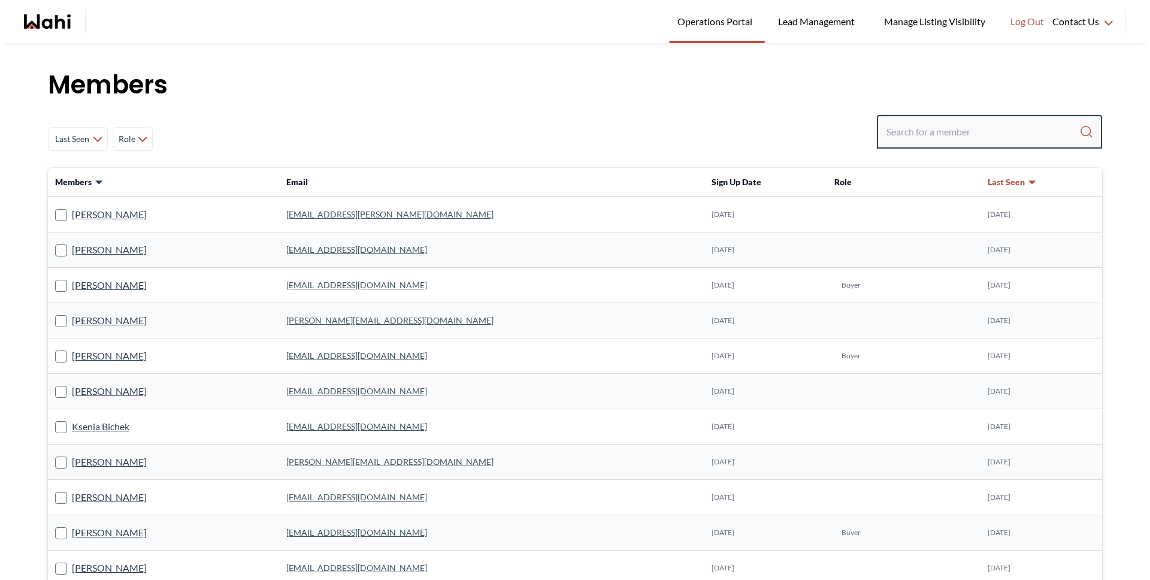
click at [950, 129] on input "Search input" at bounding box center [983, 132] width 193 height 22
type input "faraz"
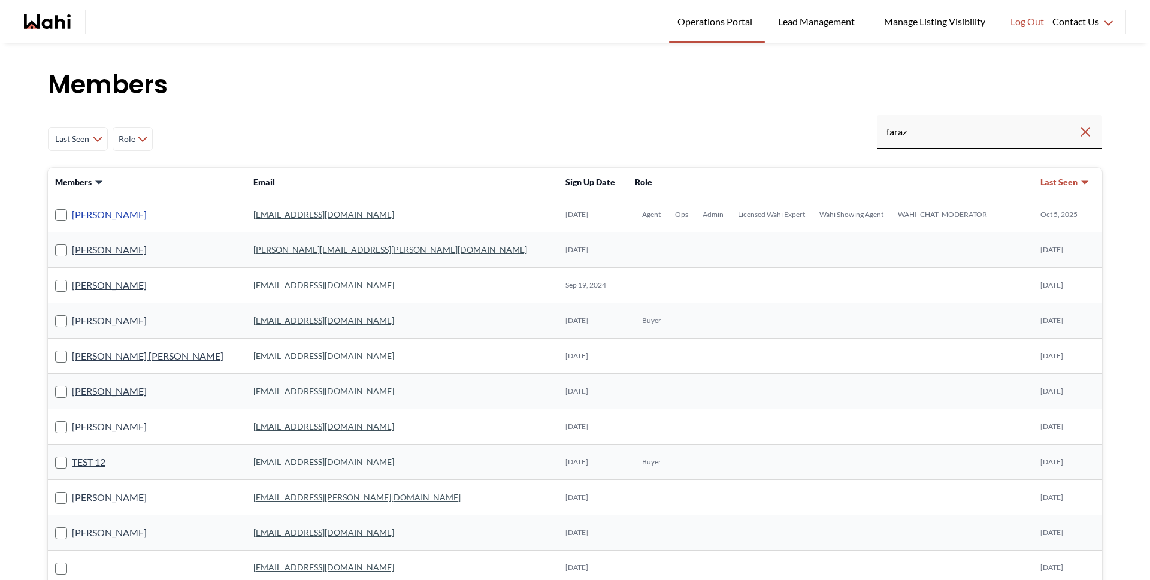
click at [103, 209] on link "Faraz Azam" at bounding box center [109, 215] width 75 height 16
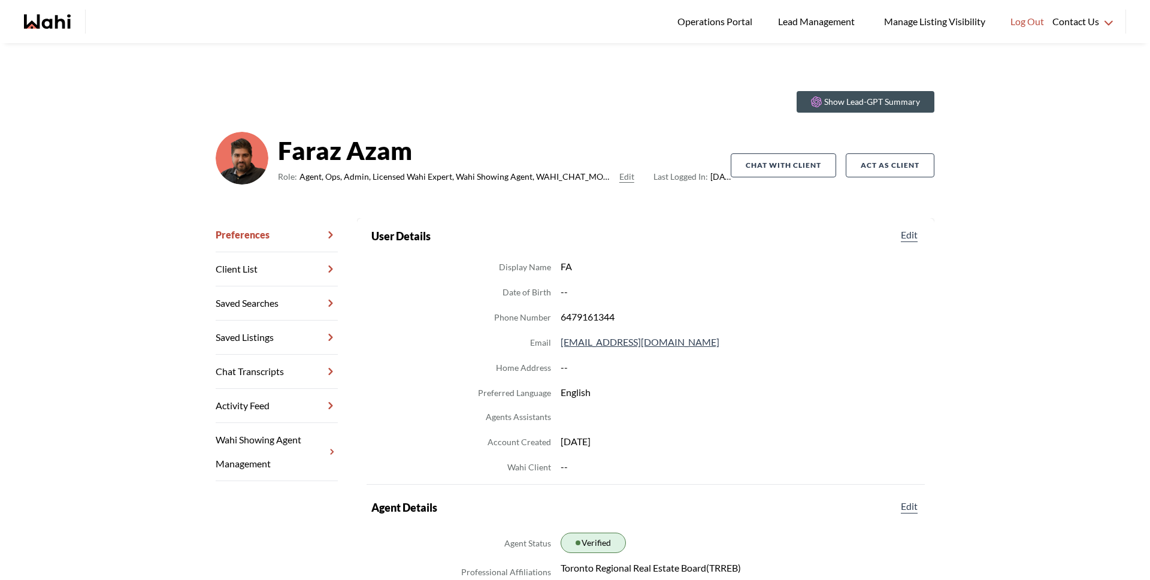
click at [287, 370] on link "Chat Transcripts" at bounding box center [277, 372] width 122 height 34
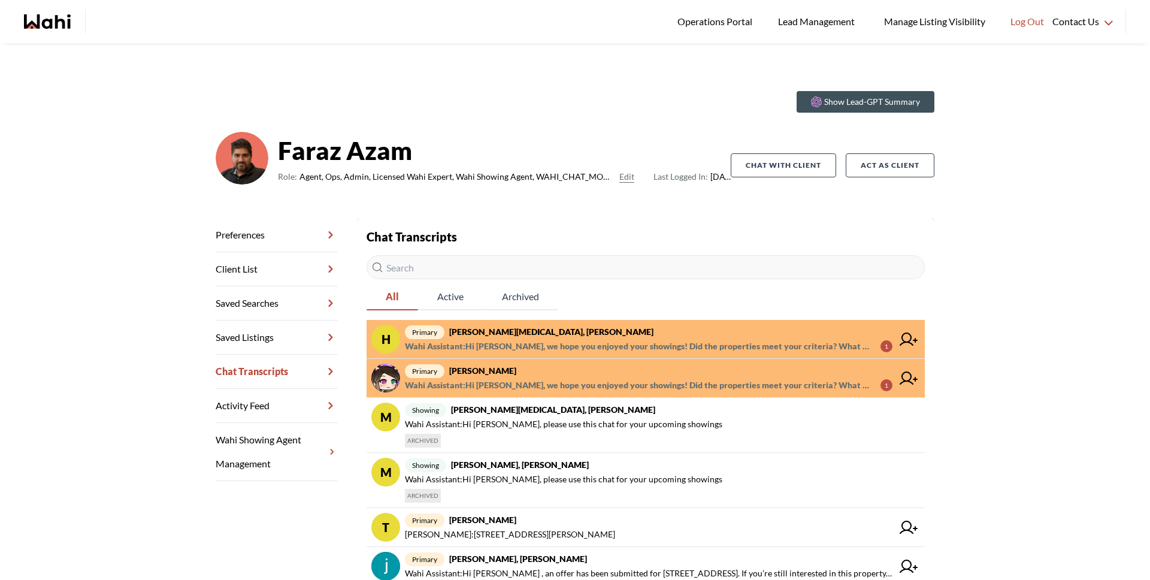
click at [510, 316] on div "Chat Transcripts All Active Archived H primary Habon Muse, Faraz Wahi Assistant…" at bounding box center [646, 506] width 558 height 557
click at [509, 334] on strong "Habon Muse, Faraz" at bounding box center [551, 332] width 204 height 10
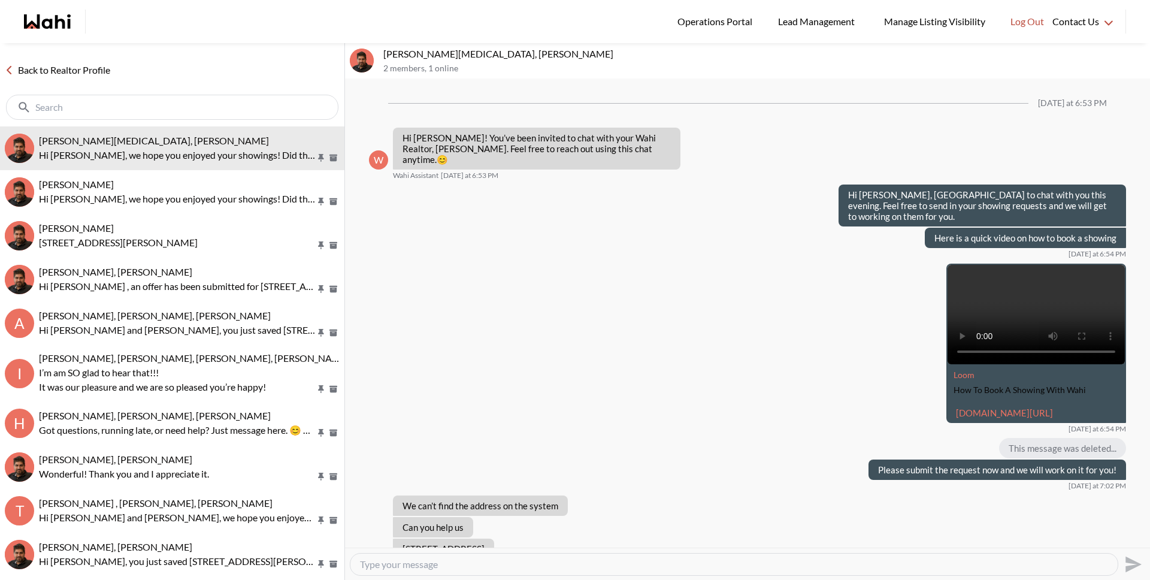
scroll to position [573, 0]
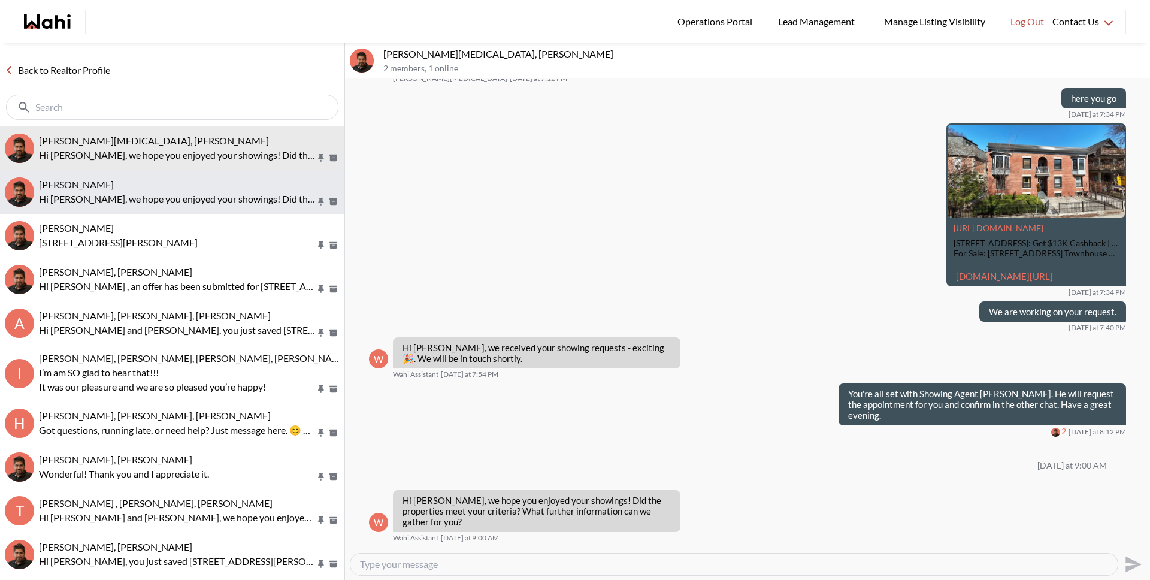
click at [150, 188] on div "liuhong chen, Faraz" at bounding box center [189, 185] width 301 height 12
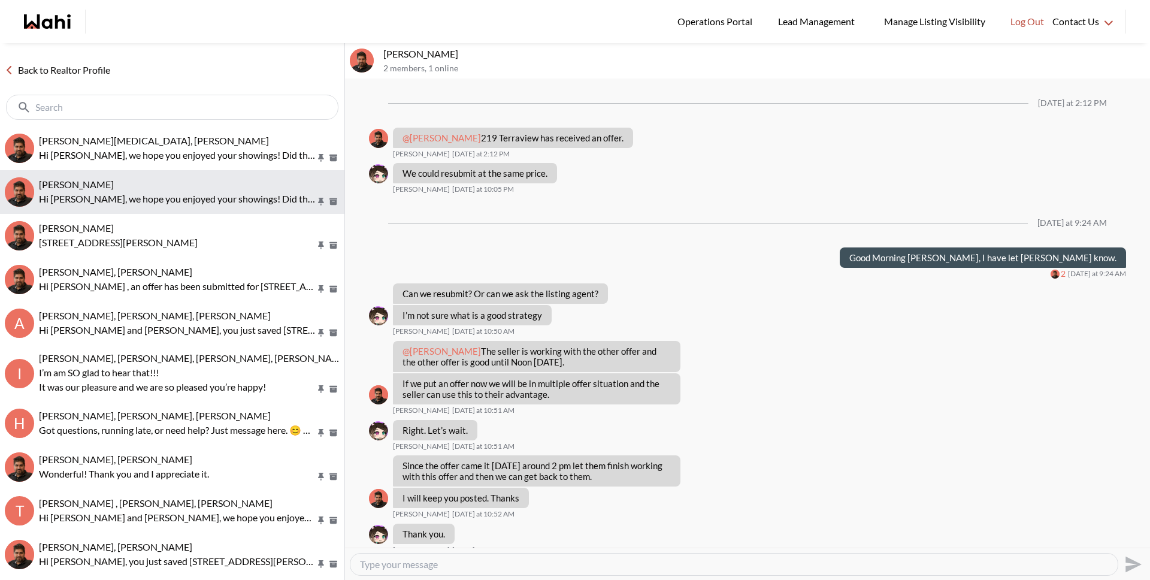
scroll to position [576, 0]
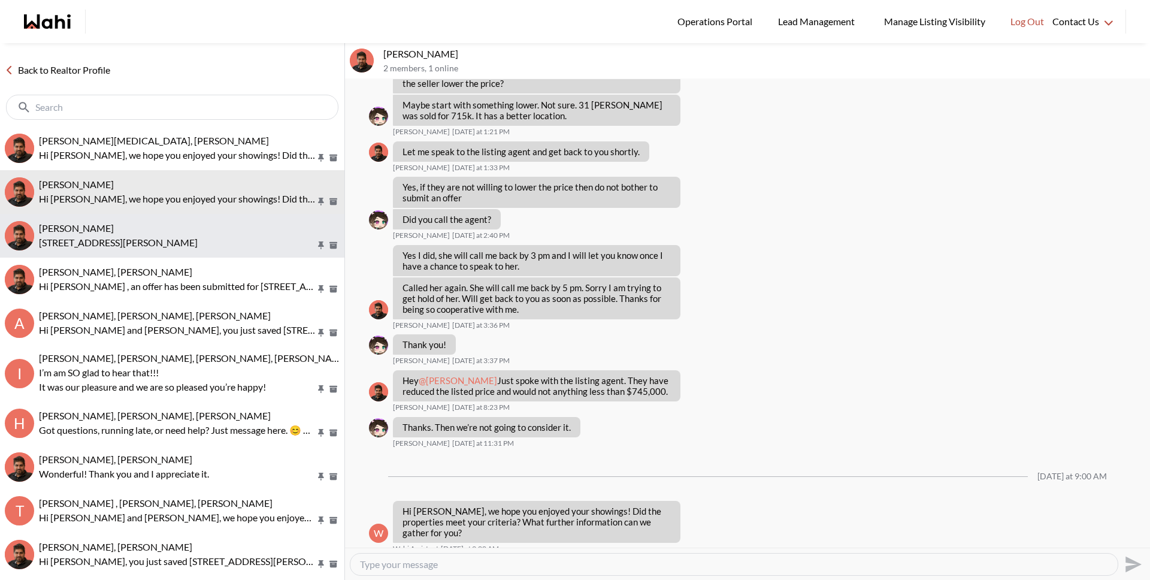
click at [151, 231] on div "Tlemcani Idriss, Faraz" at bounding box center [189, 228] width 301 height 12
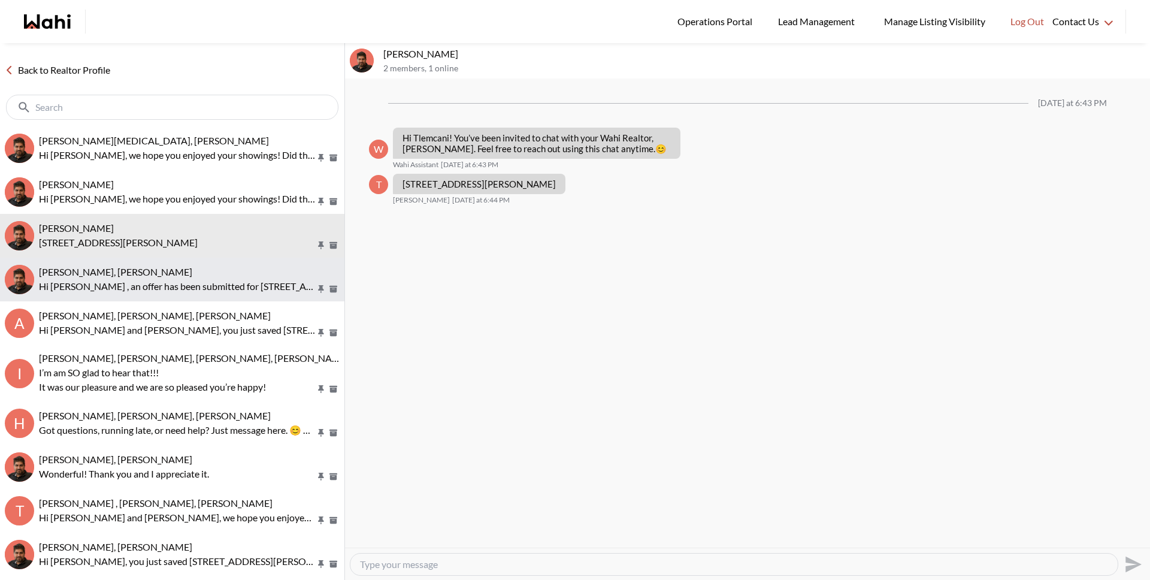
click at [147, 285] on p "Hi Souhel , an offer has been submitted for 12 Cherrywood Ave, Toronto, Ontario…" at bounding box center [177, 286] width 277 height 14
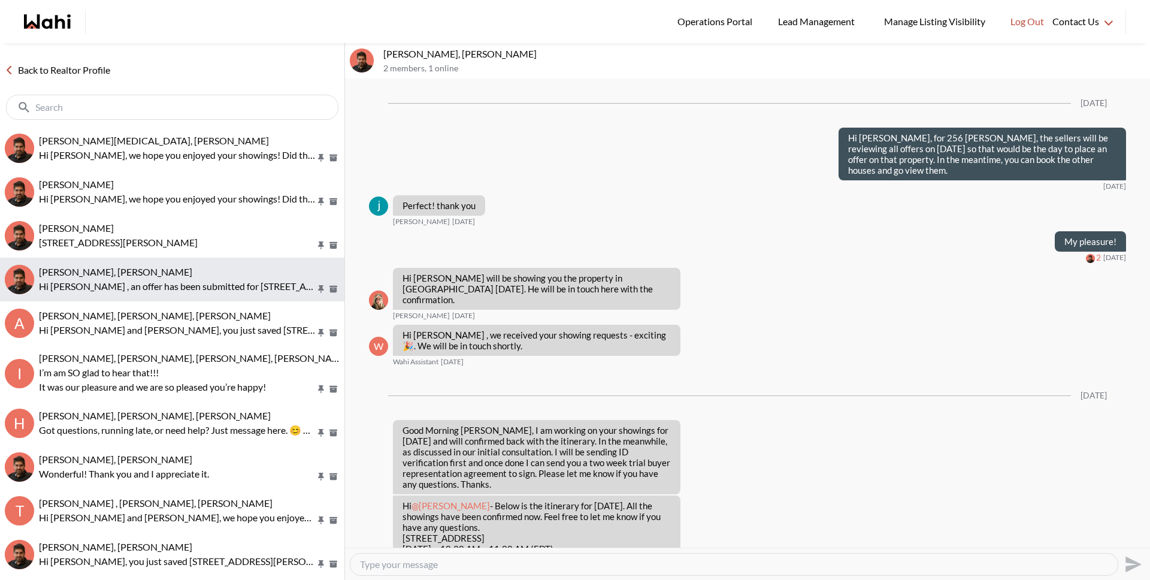
scroll to position [1776, 0]
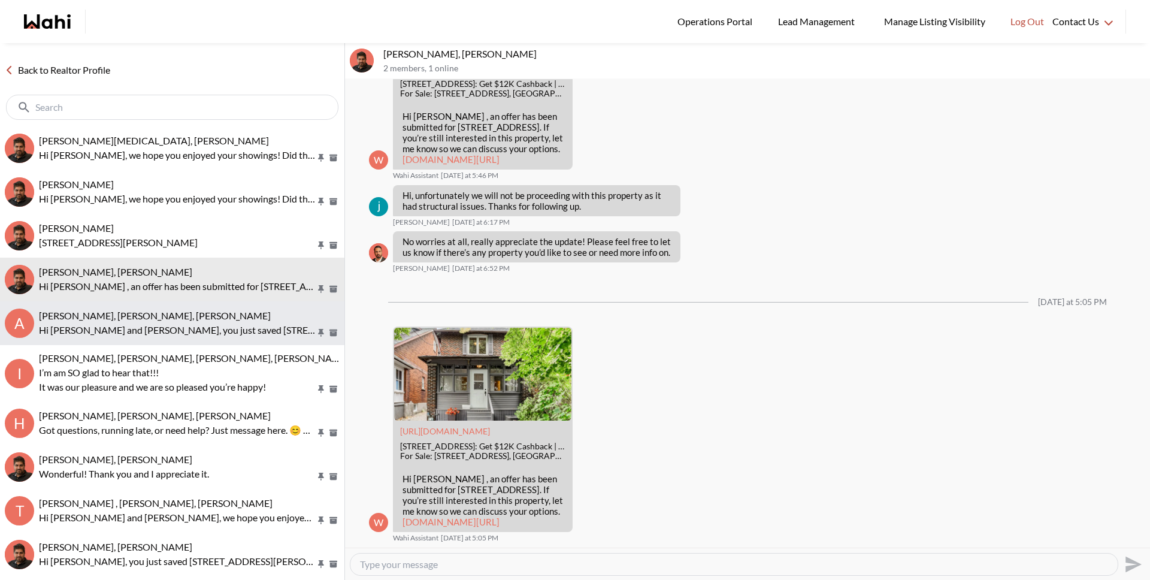
click at [142, 312] on span "Aanchal Sharma, Joy Taneja, Faraz" at bounding box center [155, 315] width 232 height 11
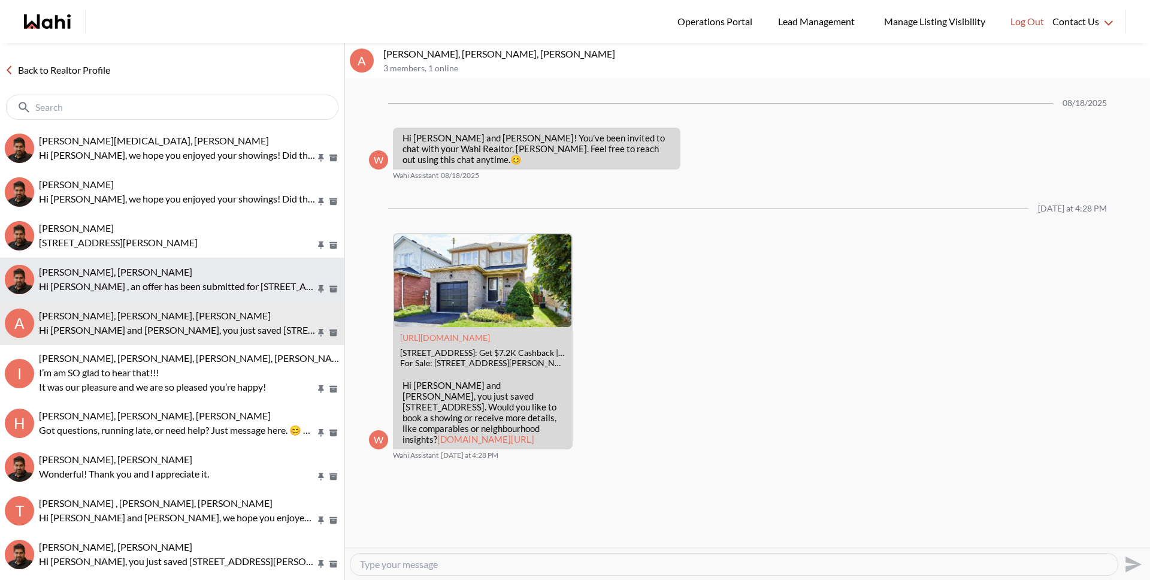
click at [148, 291] on p "Hi Souhel , an offer has been submitted for 12 Cherrywood Ave, Toronto, Ontario…" at bounding box center [177, 286] width 277 height 14
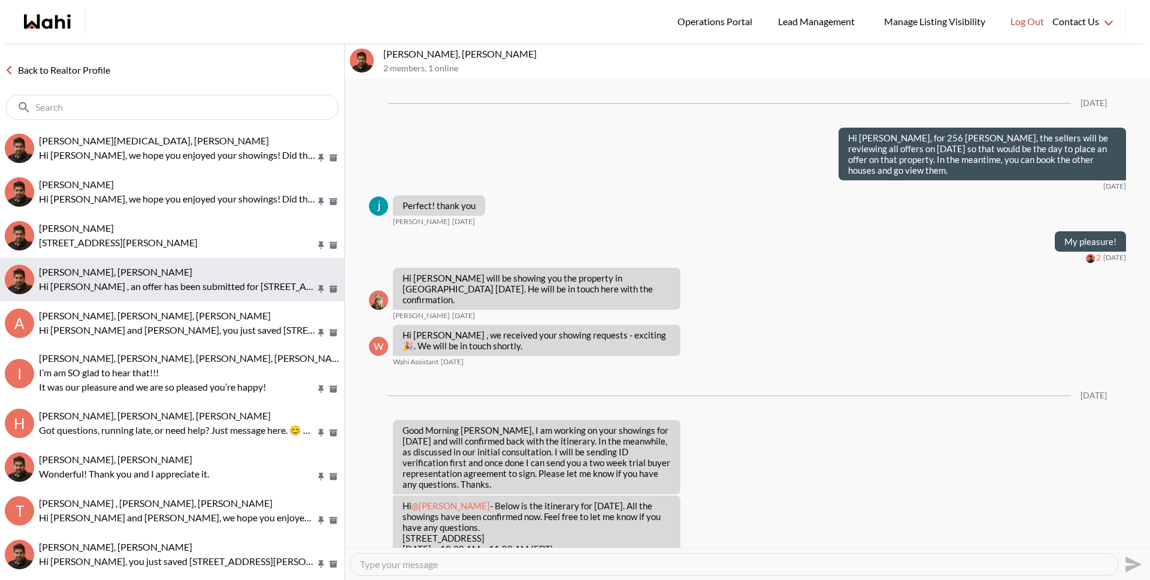
scroll to position [1776, 0]
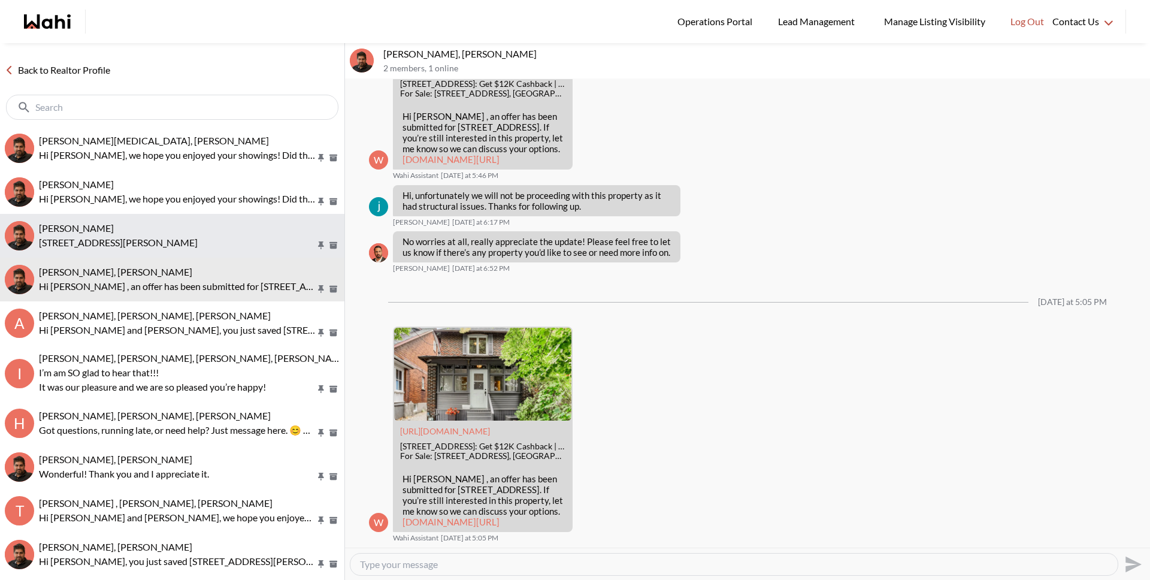
click at [149, 237] on p "381 GERRY LALONDE DRIVE Ottawa, Ontario K4A0X2" at bounding box center [177, 242] width 277 height 14
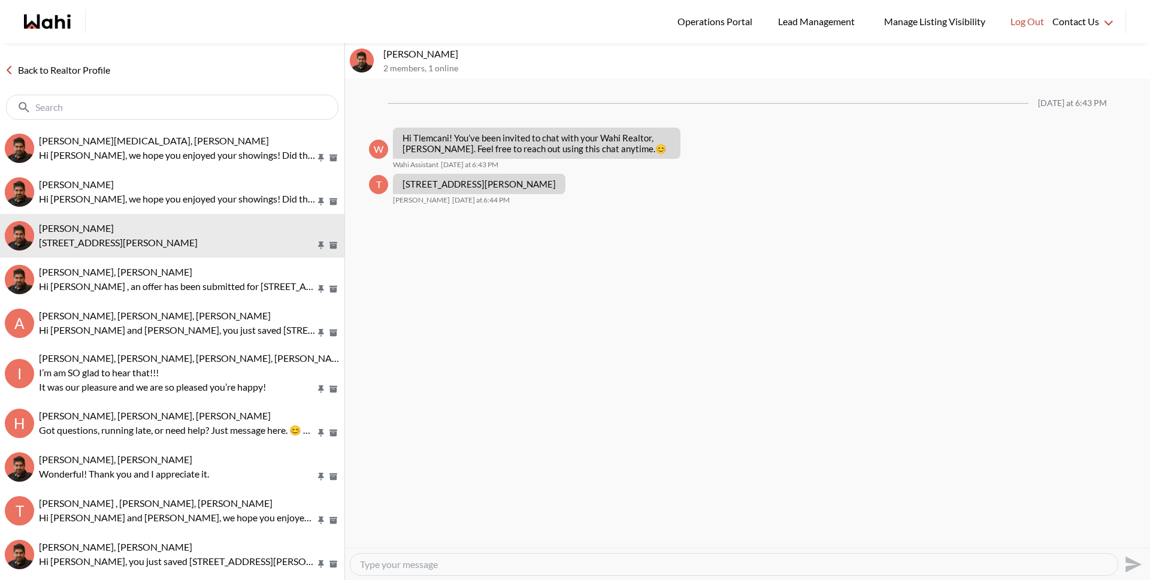
click at [91, 68] on link "Back to Realtor Profile" at bounding box center [57, 70] width 115 height 16
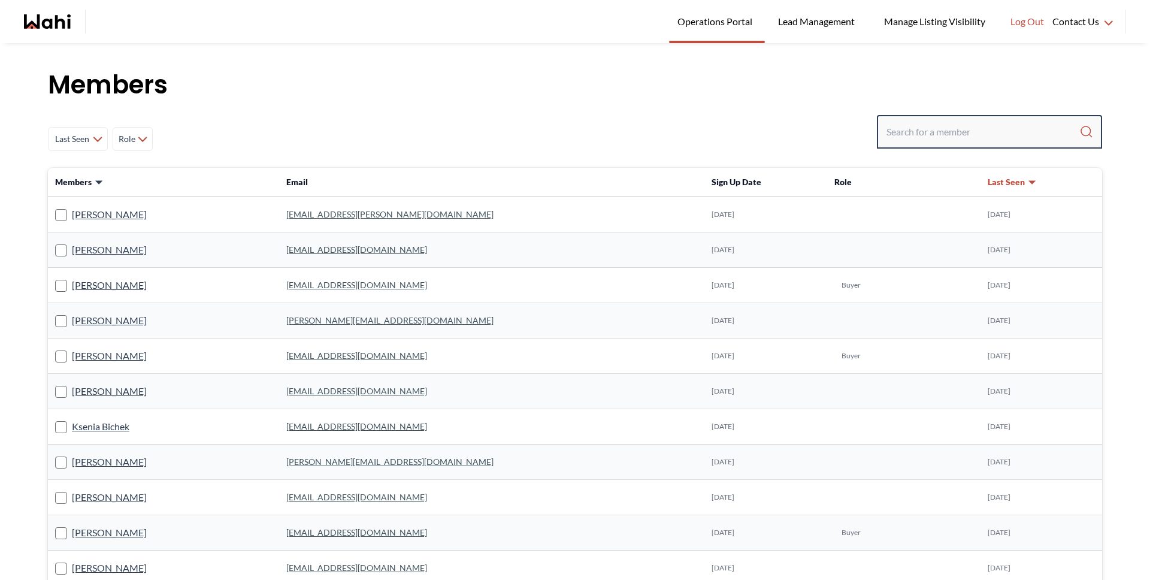
click at [924, 137] on input "Search input" at bounding box center [983, 132] width 193 height 22
type input "behnam"
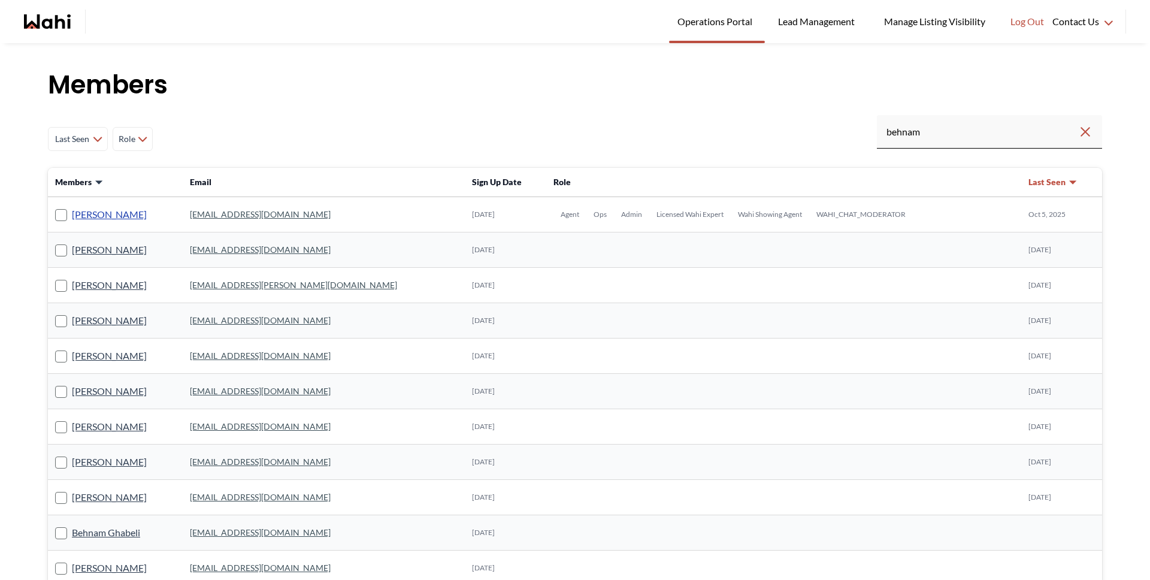
click at [93, 207] on link "[PERSON_NAME]" at bounding box center [109, 215] width 75 height 16
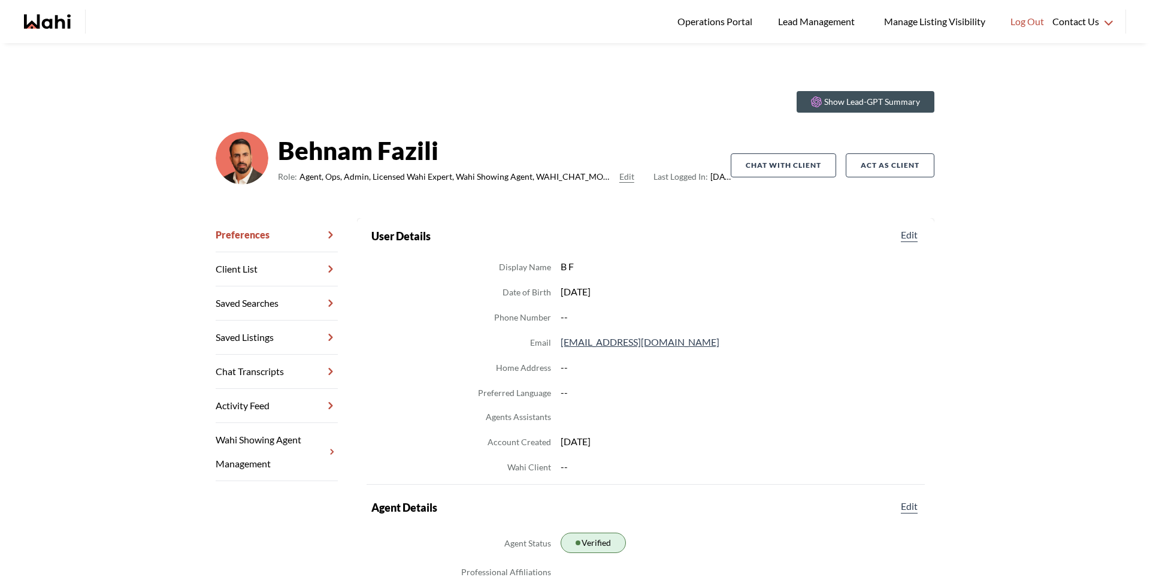
click at [304, 373] on link "Chat Transcripts" at bounding box center [277, 372] width 122 height 34
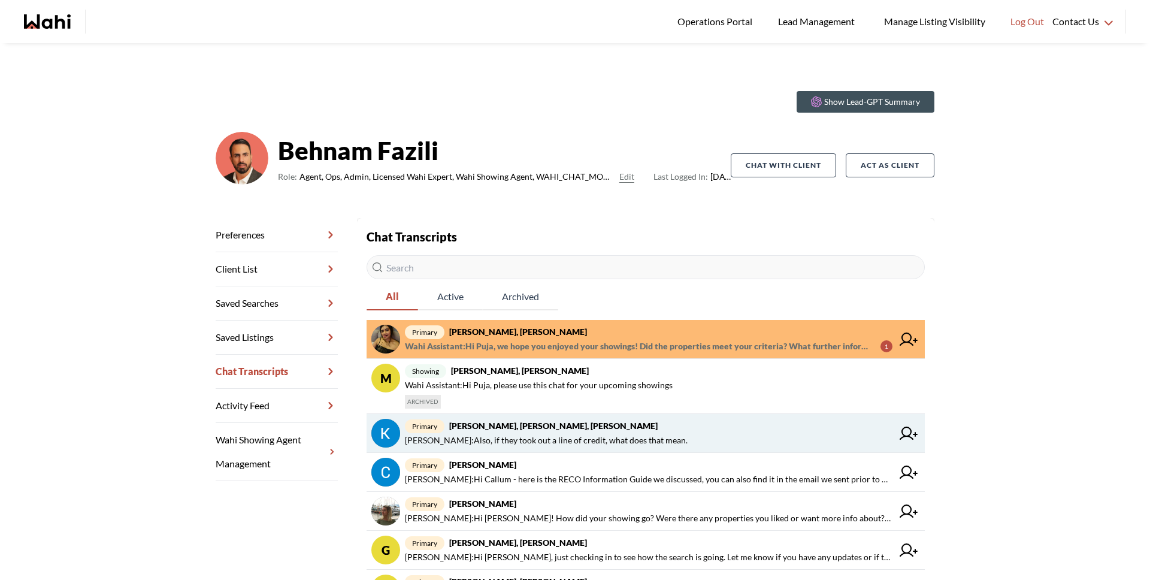
click at [519, 441] on span "Kevin McKay : Also, if they took out a line of credit, what does that mean." at bounding box center [546, 440] width 283 height 14
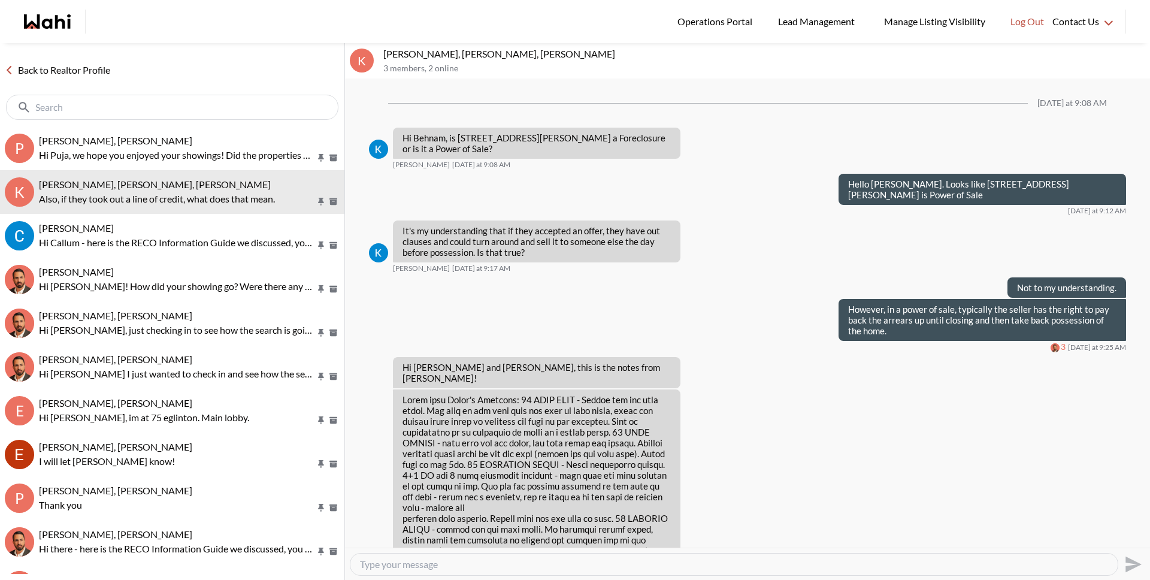
scroll to position [1839, 0]
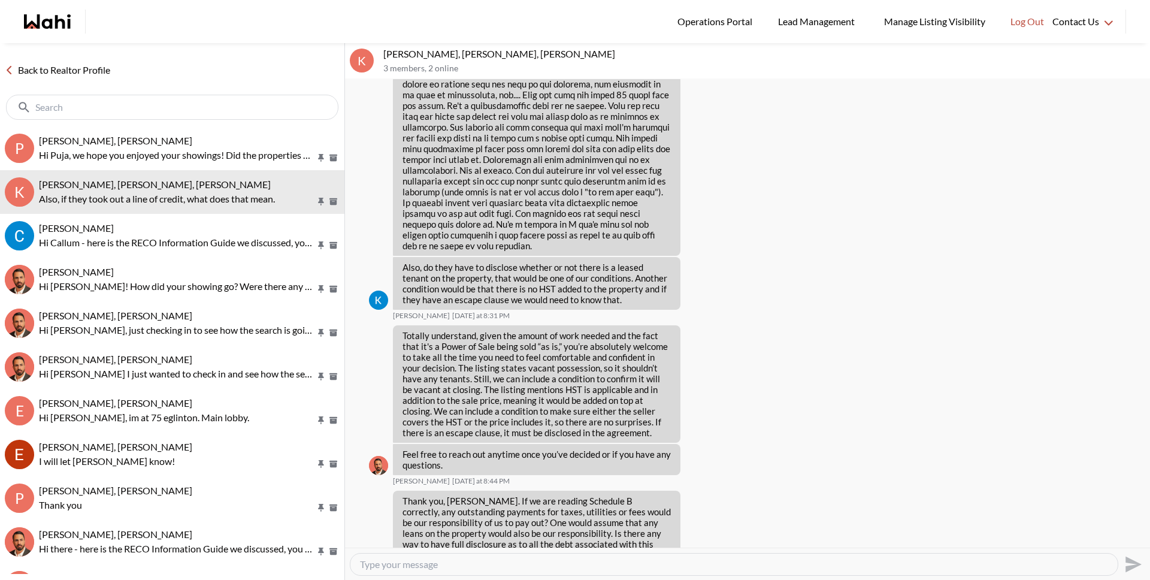
click at [448, 564] on textarea "Type your message" at bounding box center [734, 564] width 748 height 12
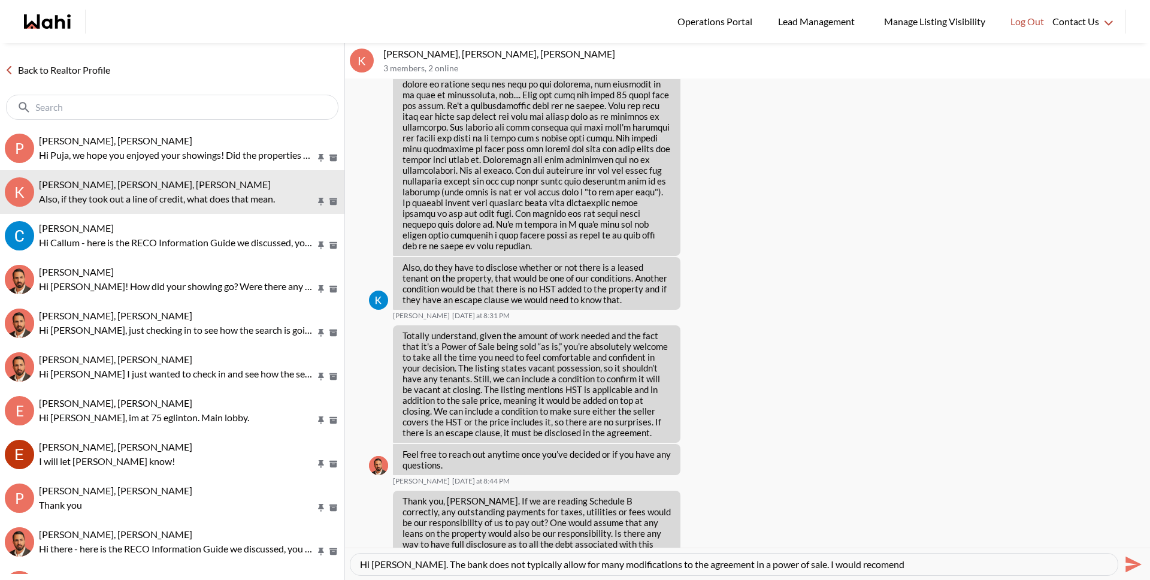
paste textarea "recommend"
click at [787, 564] on textarea "Hi Kevin. The bank does not typically allow for many modifications to the agree…" at bounding box center [734, 564] width 748 height 12
click at [788, 565] on textarea "Hi Kevin. The bank does not typically allow for many modifications to the agree…" at bounding box center [734, 564] width 748 height 12
type textarea "Hi Kevin. The bank does not typically allow for many modifications to the agree…"
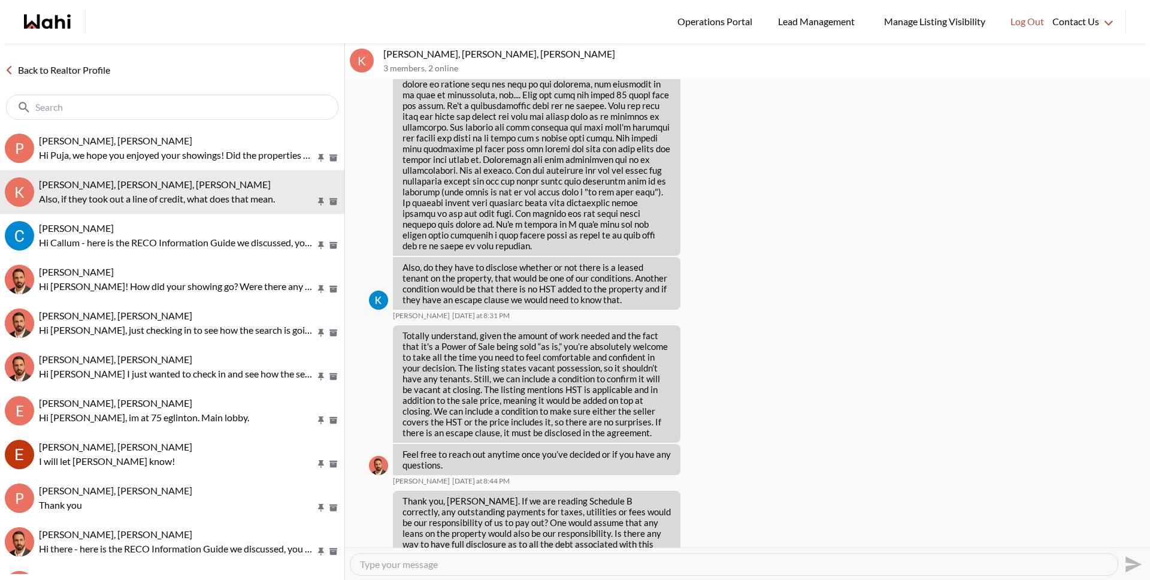
scroll to position [1956, 0]
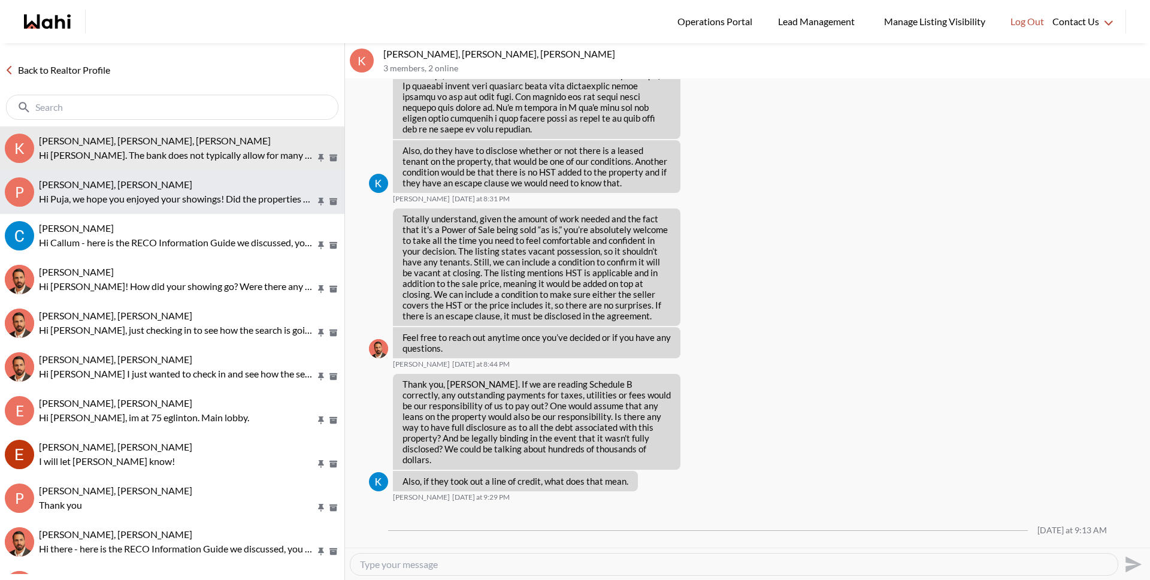
click at [147, 202] on p "Hi Puja, we hope you enjoyed your showings! Did the properties meet your criter…" at bounding box center [177, 199] width 277 height 14
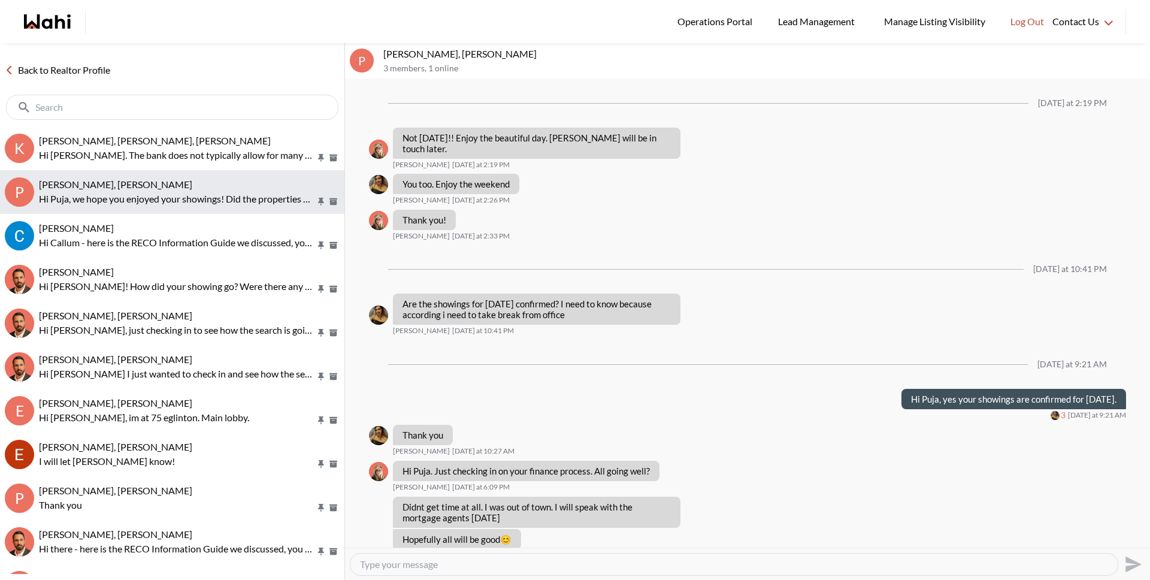
scroll to position [802, 0]
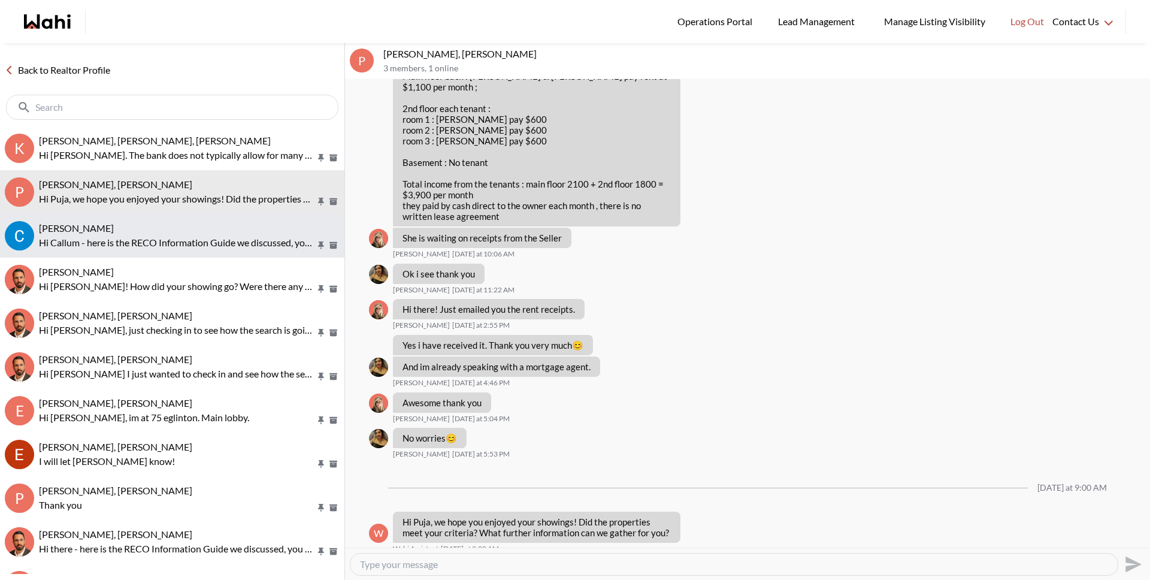
click at [150, 234] on div "Callum Ryan, Behnam Hi Callum - here is the RECO Information Guide we discussed…" at bounding box center [189, 236] width 301 height 28
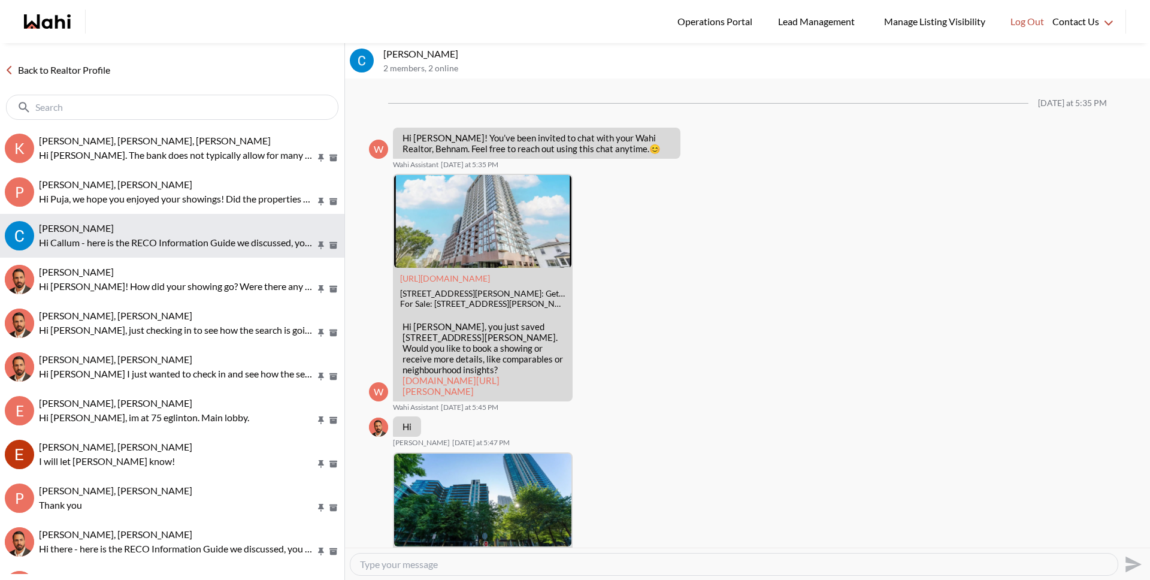
scroll to position [519, 0]
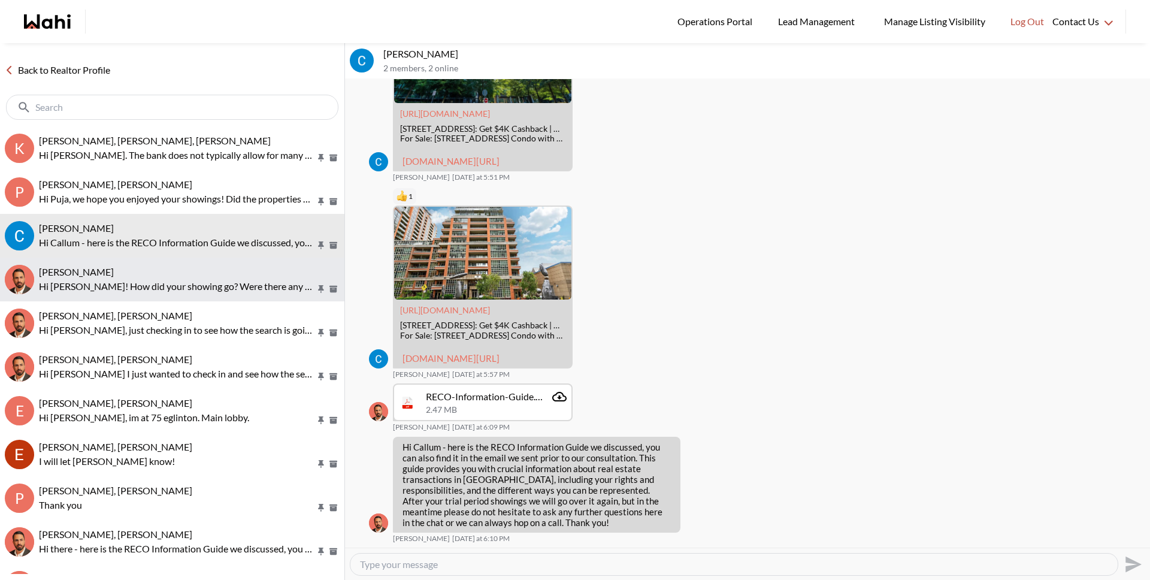
click at [114, 271] on span "Yuliia Iarmolenko, Behnam" at bounding box center [76, 271] width 75 height 11
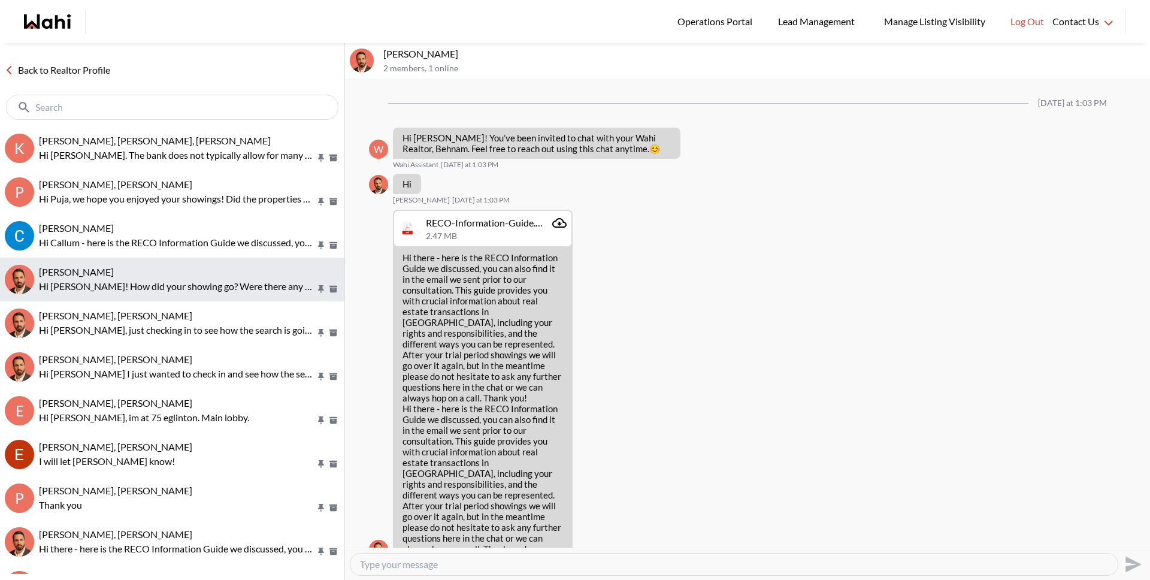
scroll to position [1134, 0]
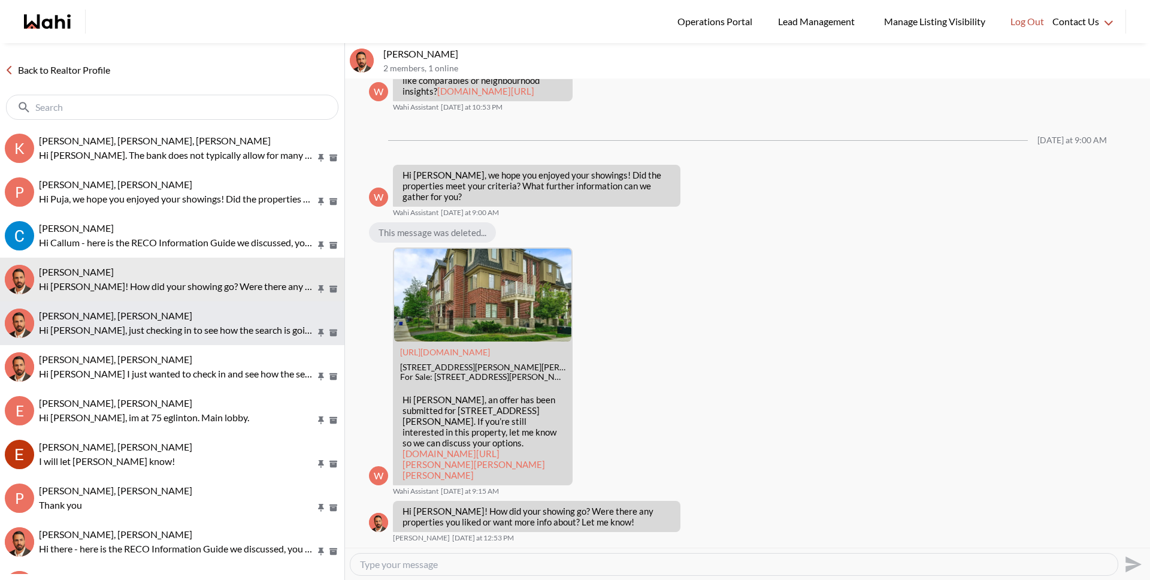
click at [129, 320] on span "Guruditya Sinha, Behnam" at bounding box center [115, 315] width 153 height 11
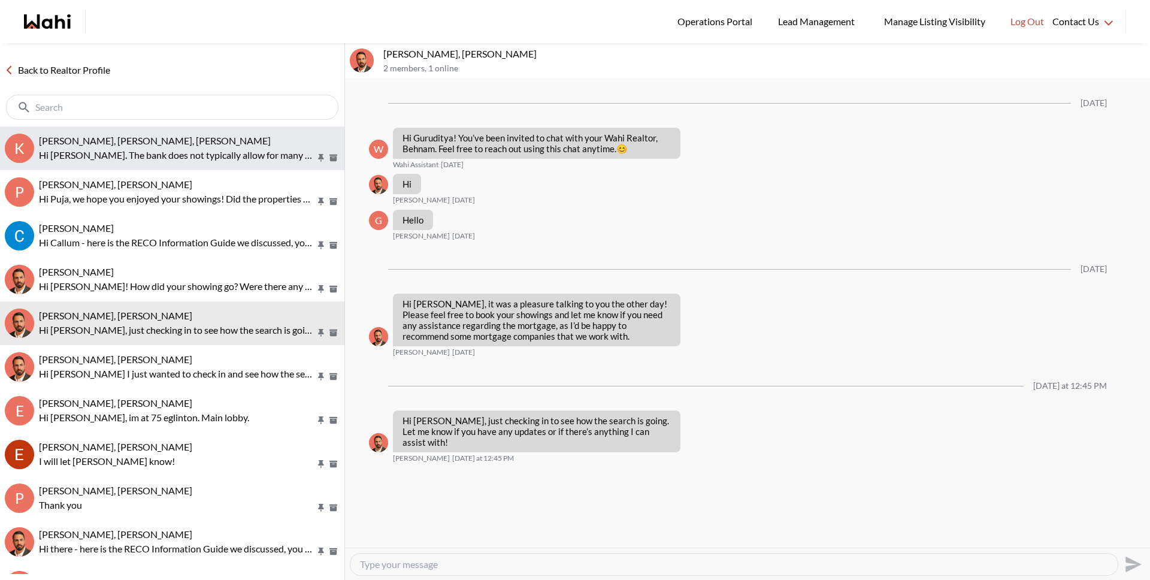
click at [143, 146] on div "Kevin McKay, Fawzia Sheikh, Behnam" at bounding box center [189, 141] width 301 height 12
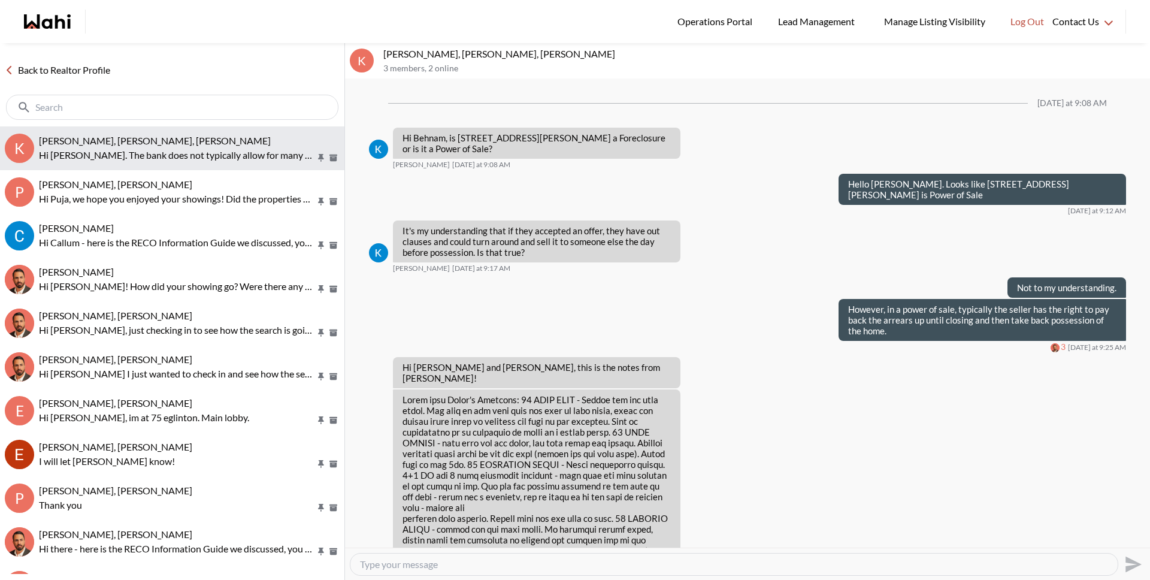
scroll to position [1956, 0]
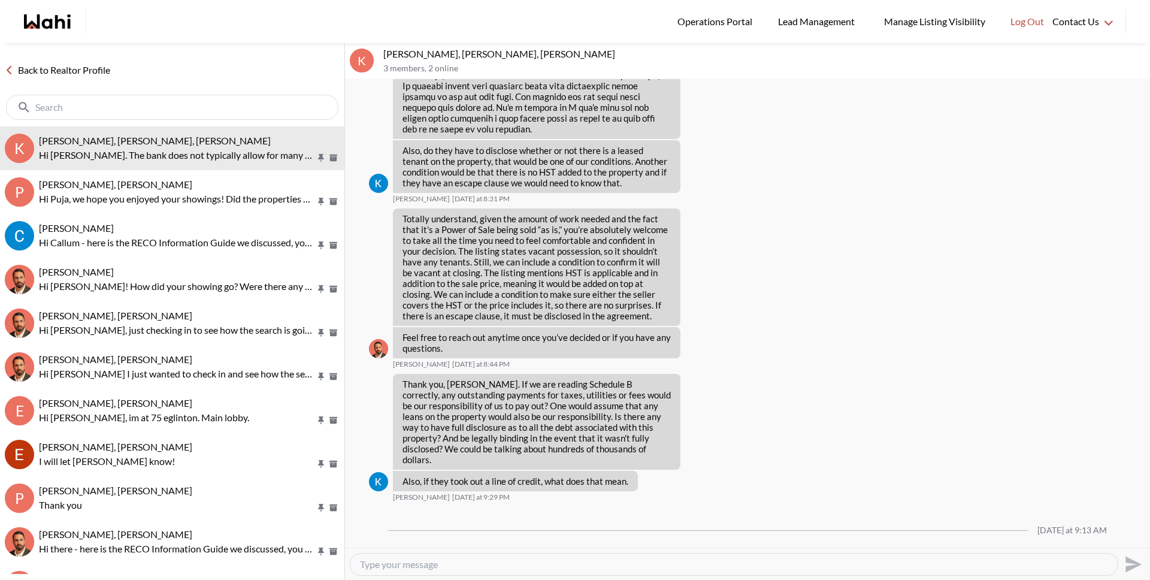
click at [488, 562] on textarea "Type your message" at bounding box center [734, 564] width 748 height 12
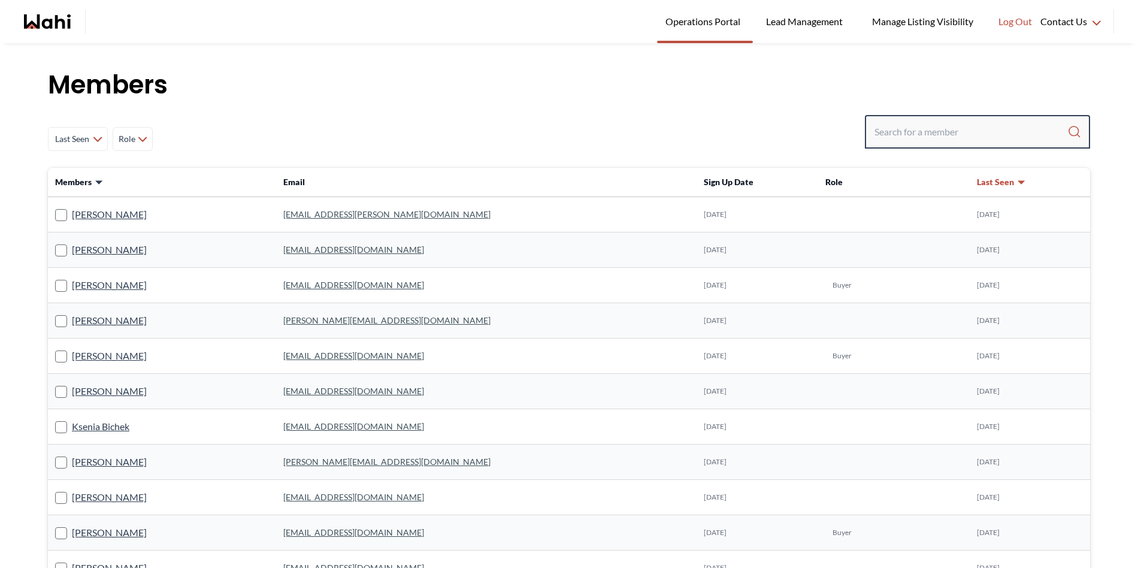
click at [875, 130] on input "Search input" at bounding box center [971, 132] width 193 height 22
paste input "[EMAIL_ADDRESS][DOMAIN_NAME]"
type input "[EMAIL_ADDRESS][DOMAIN_NAME]"
